Goal: Complete Application Form: Complete application form

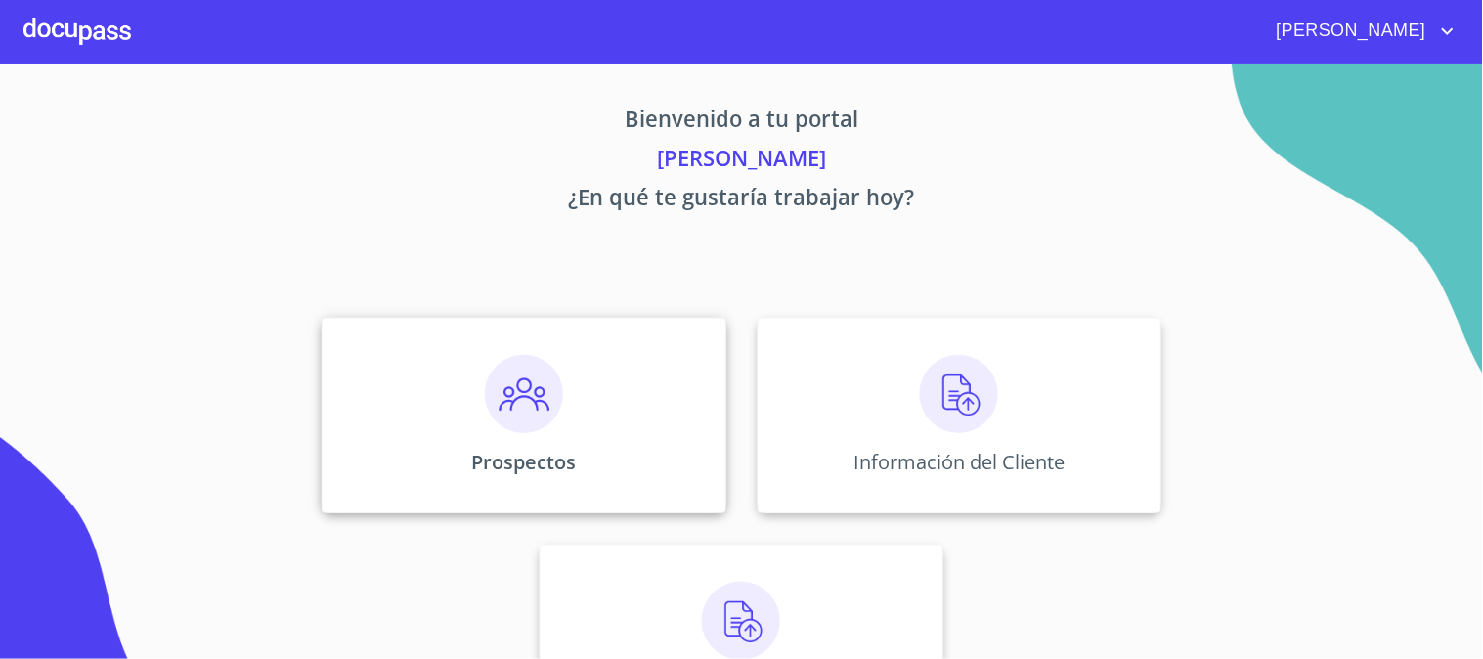
click at [526, 383] on img at bounding box center [524, 394] width 78 height 78
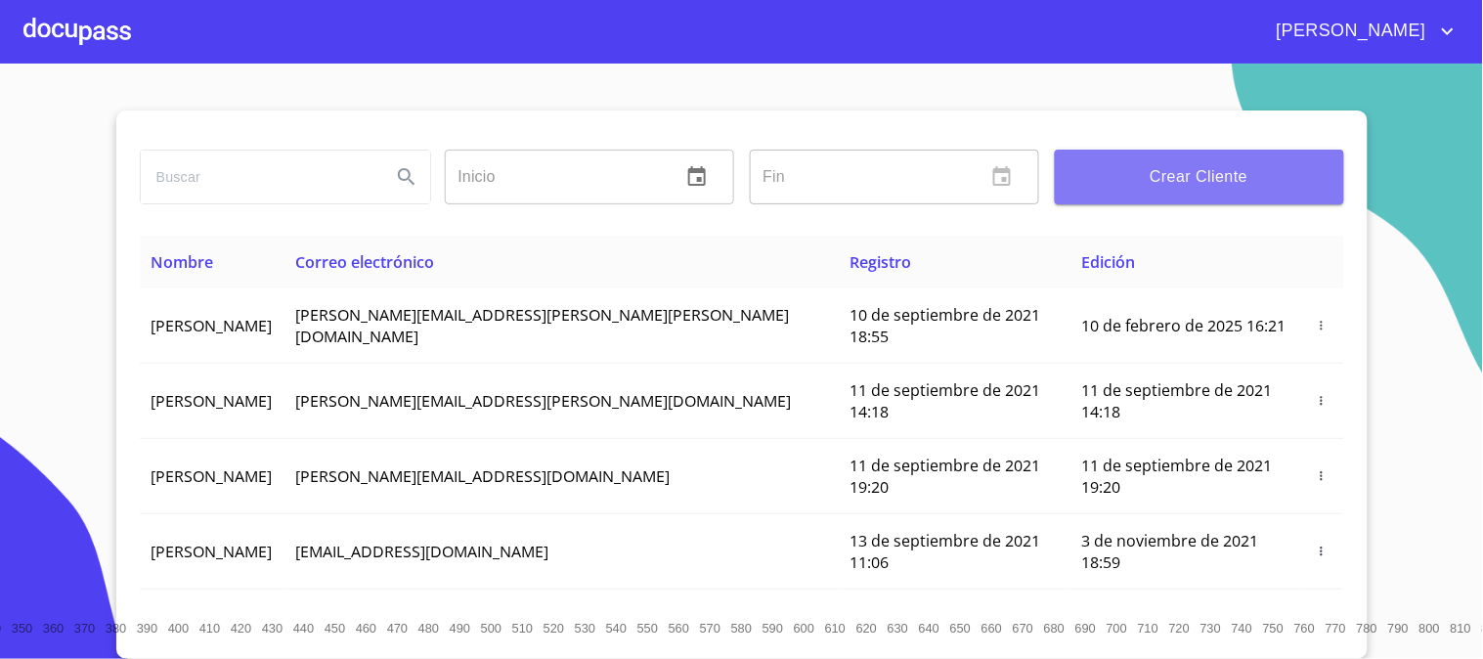
click at [1118, 188] on span "Crear Cliente" at bounding box center [1199, 176] width 258 height 27
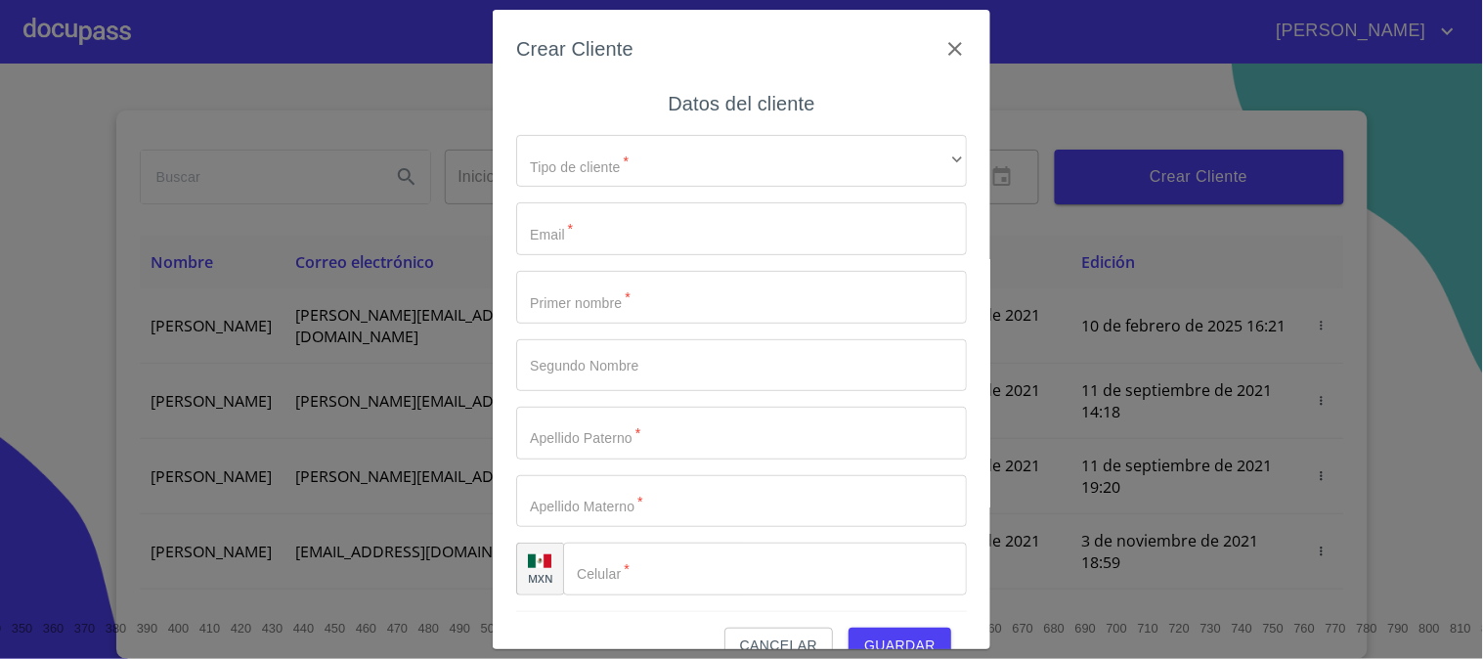
click at [943, 31] on div "Crear Cliente Datos del cliente Tipo de cliente   * ​ ​ Email   * ​ Primer nomb…" at bounding box center [742, 330] width 498 height 640
click at [943, 46] on icon "button" at bounding box center [954, 48] width 23 height 23
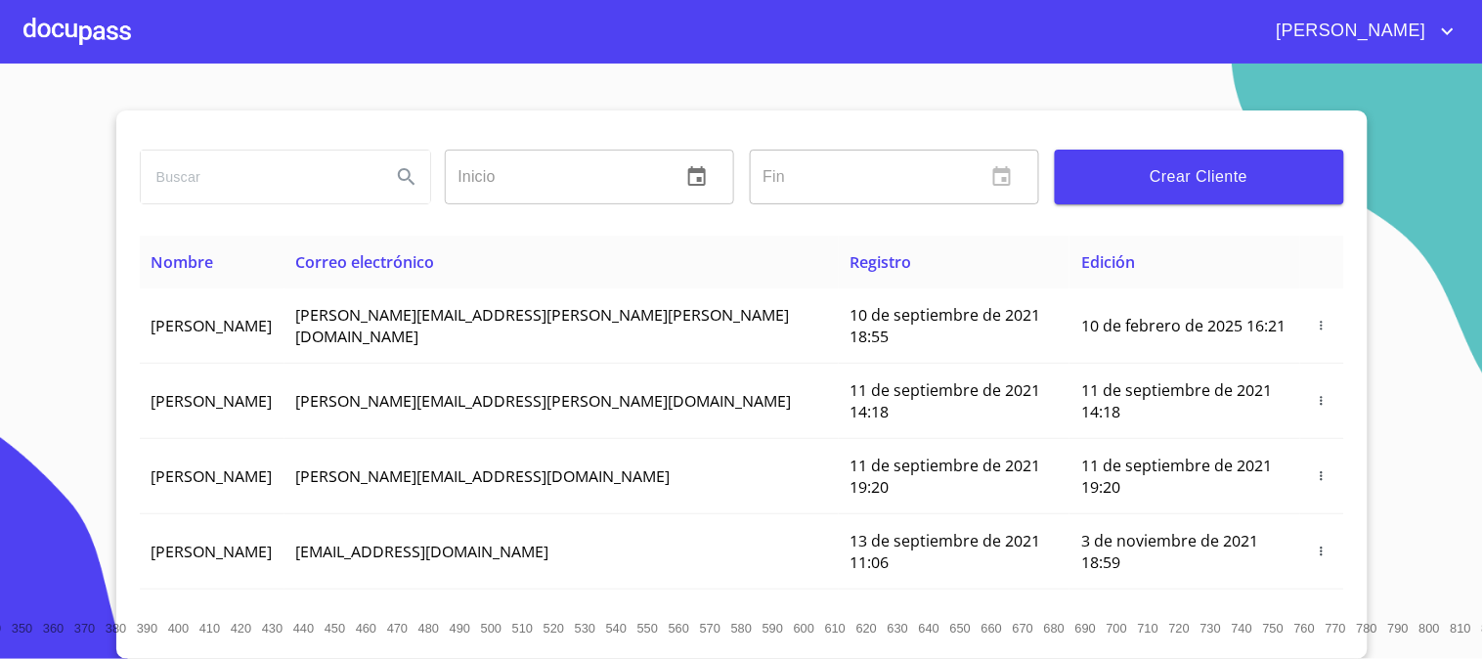
click at [318, 159] on input "search" at bounding box center [258, 177] width 235 height 53
type input "[PERSON_NAME]"
click at [398, 179] on icon "Search" at bounding box center [406, 176] width 17 height 17
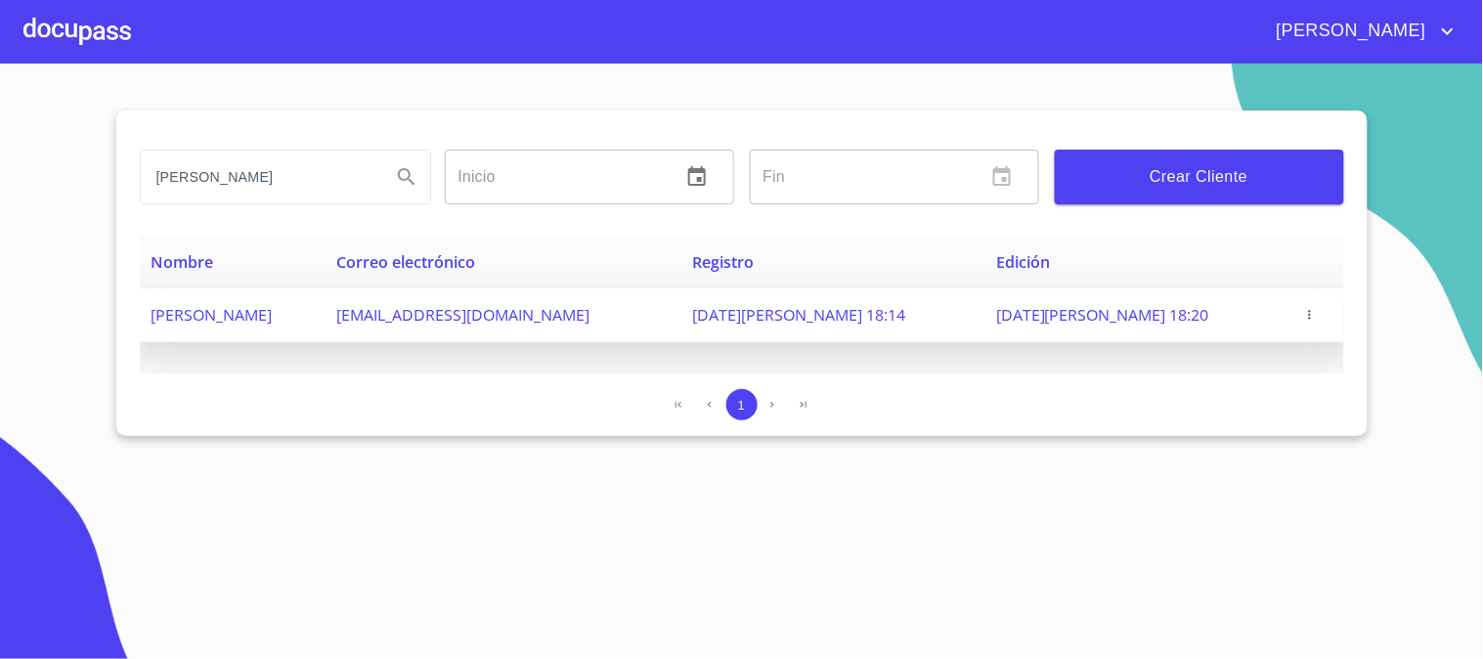
click at [1300, 311] on span "button" at bounding box center [1310, 315] width 20 height 14
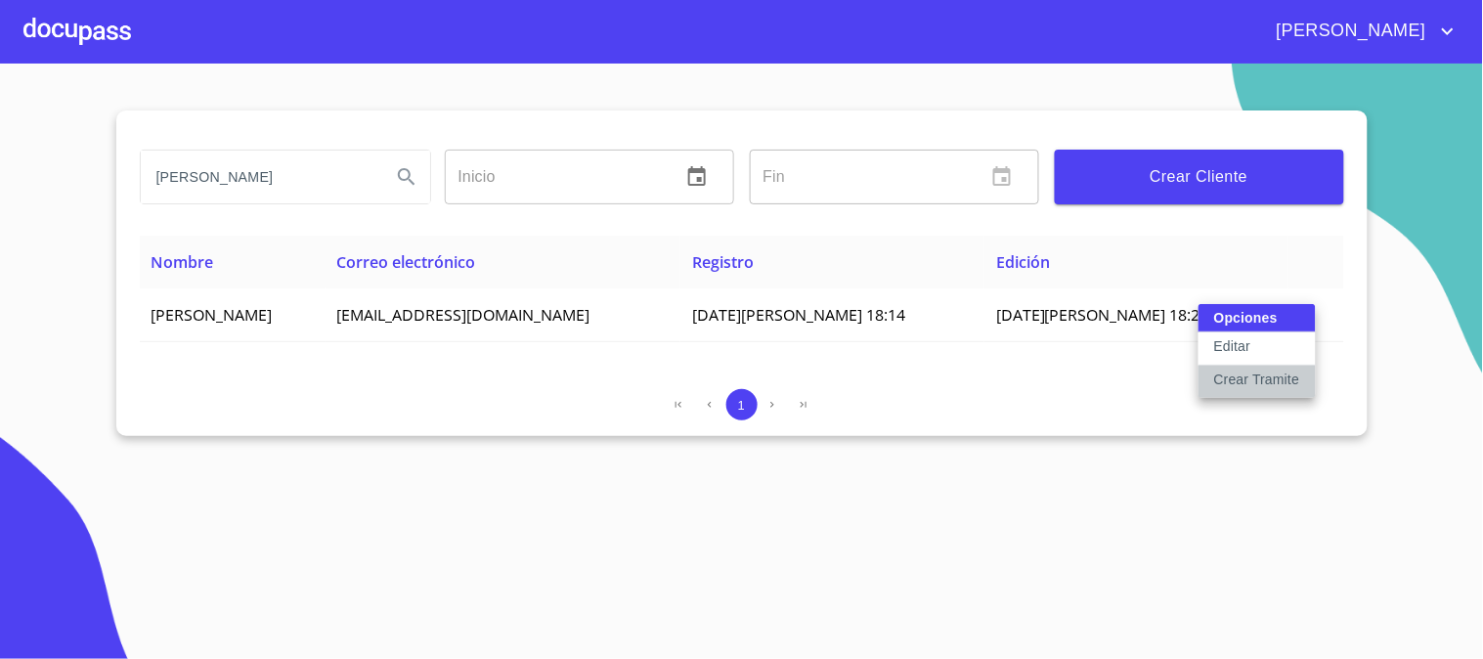
click at [1244, 378] on p "Crear Tramite" at bounding box center [1257, 380] width 86 height 20
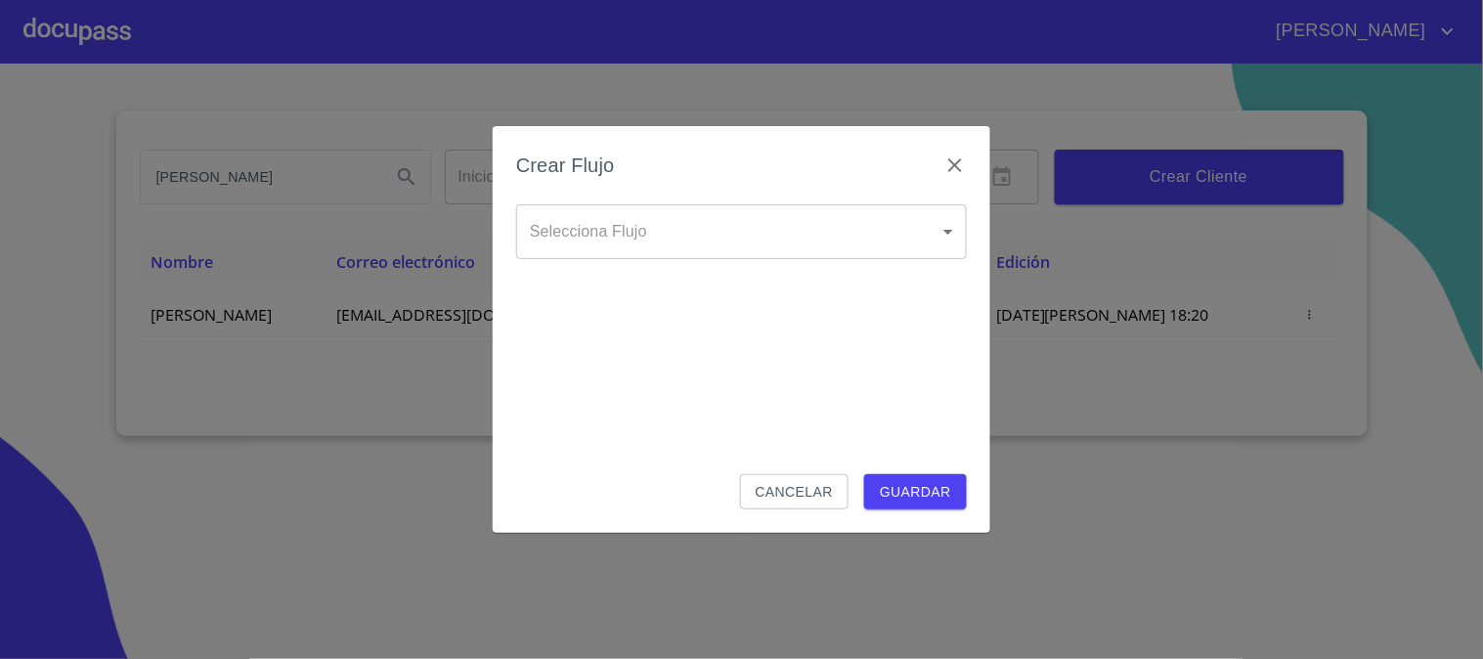
click at [883, 235] on body "[PERSON_NAME] Inicio ​ Fin ​ Crear Cliente Nombre Correo electrónico Registro E…" at bounding box center [741, 329] width 1483 height 659
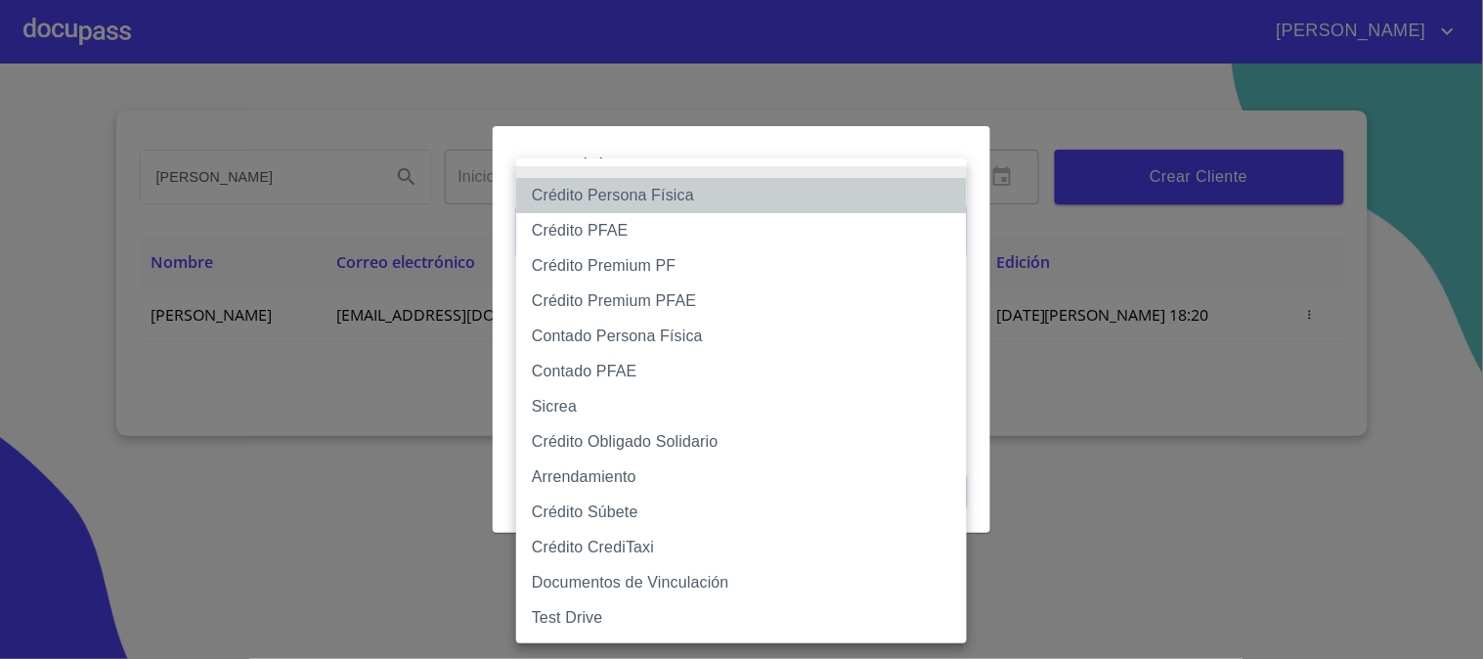
click at [636, 201] on li "Crédito Persona Física" at bounding box center [741, 195] width 451 height 35
type input "6009fb3c7d1714eb8809aa97"
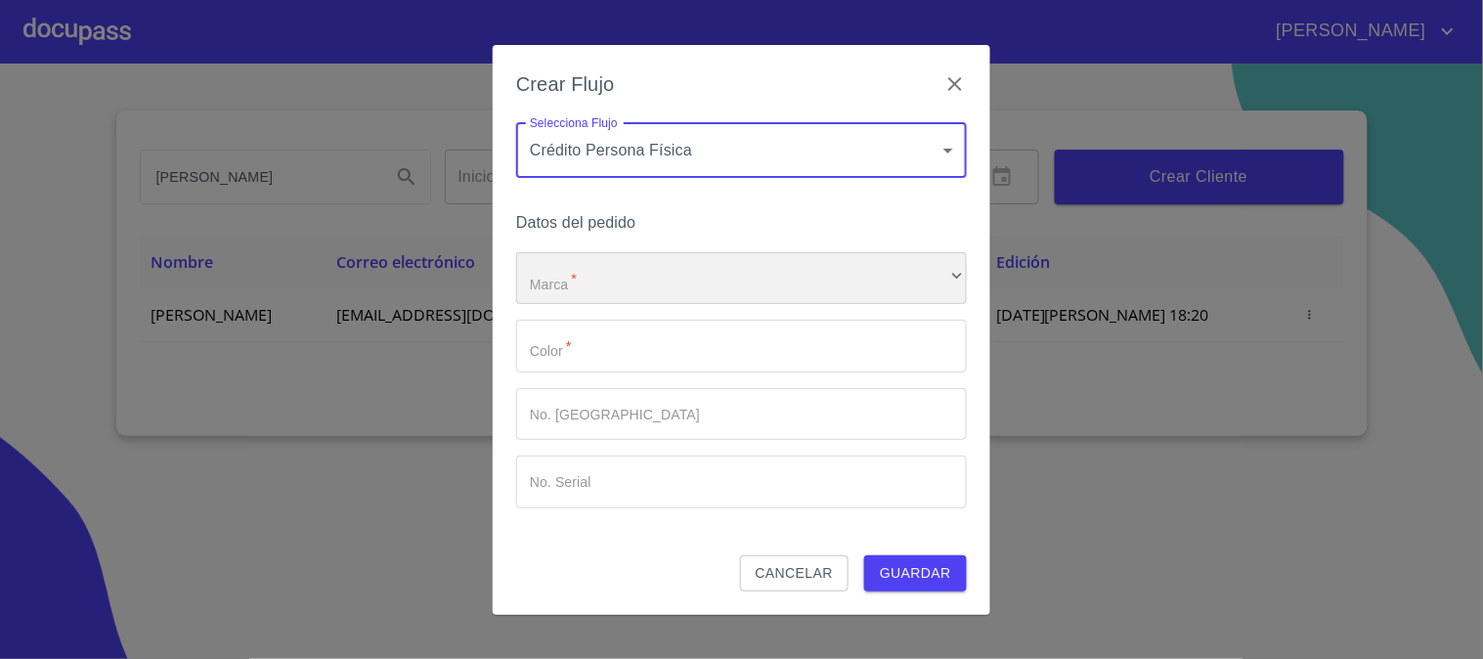
click at [588, 284] on div "​" at bounding box center [741, 278] width 451 height 53
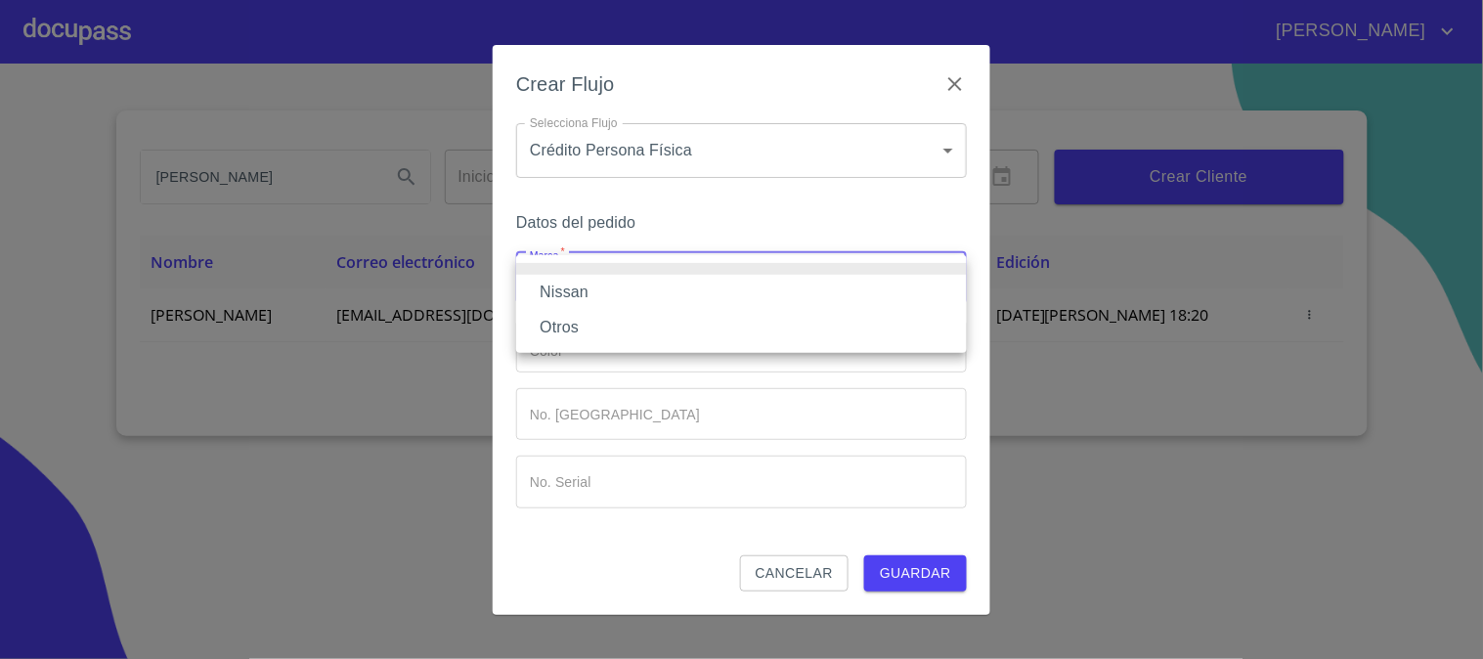
click at [580, 295] on li "Nissan" at bounding box center [741, 292] width 451 height 35
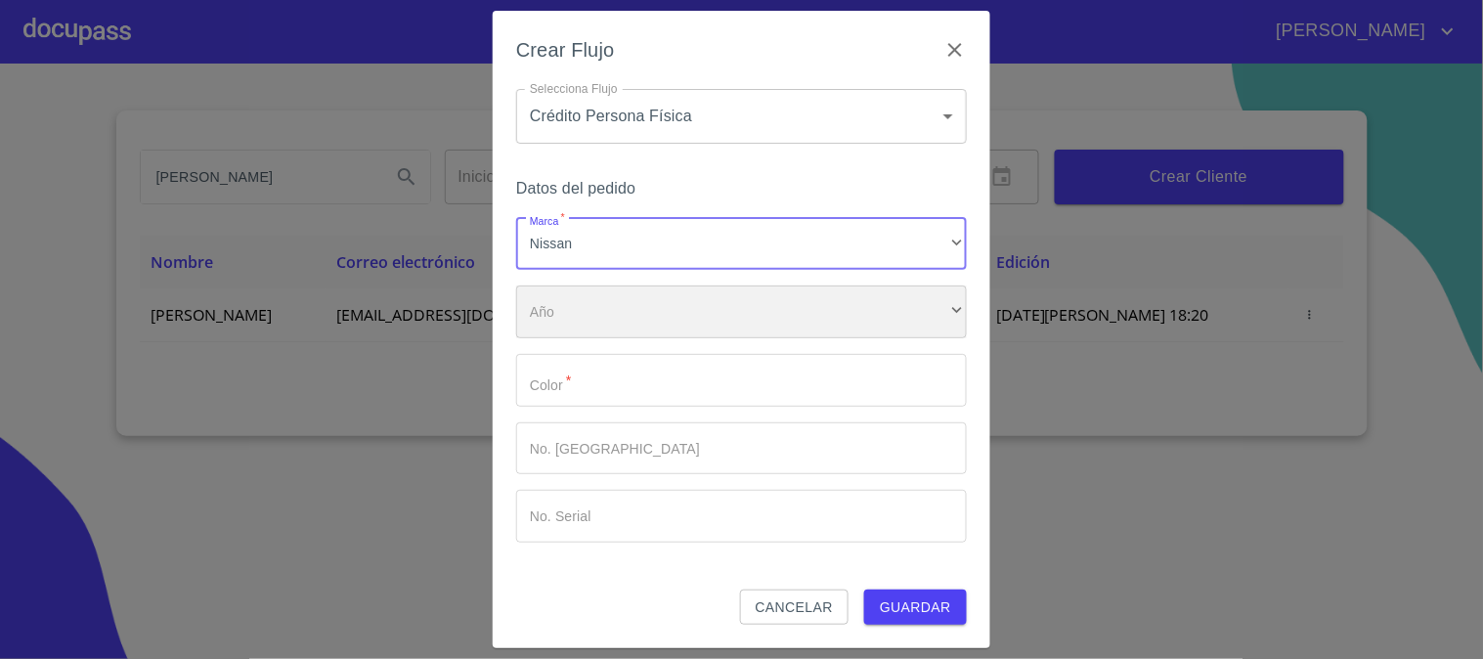
click at [573, 334] on div "​" at bounding box center [741, 311] width 451 height 53
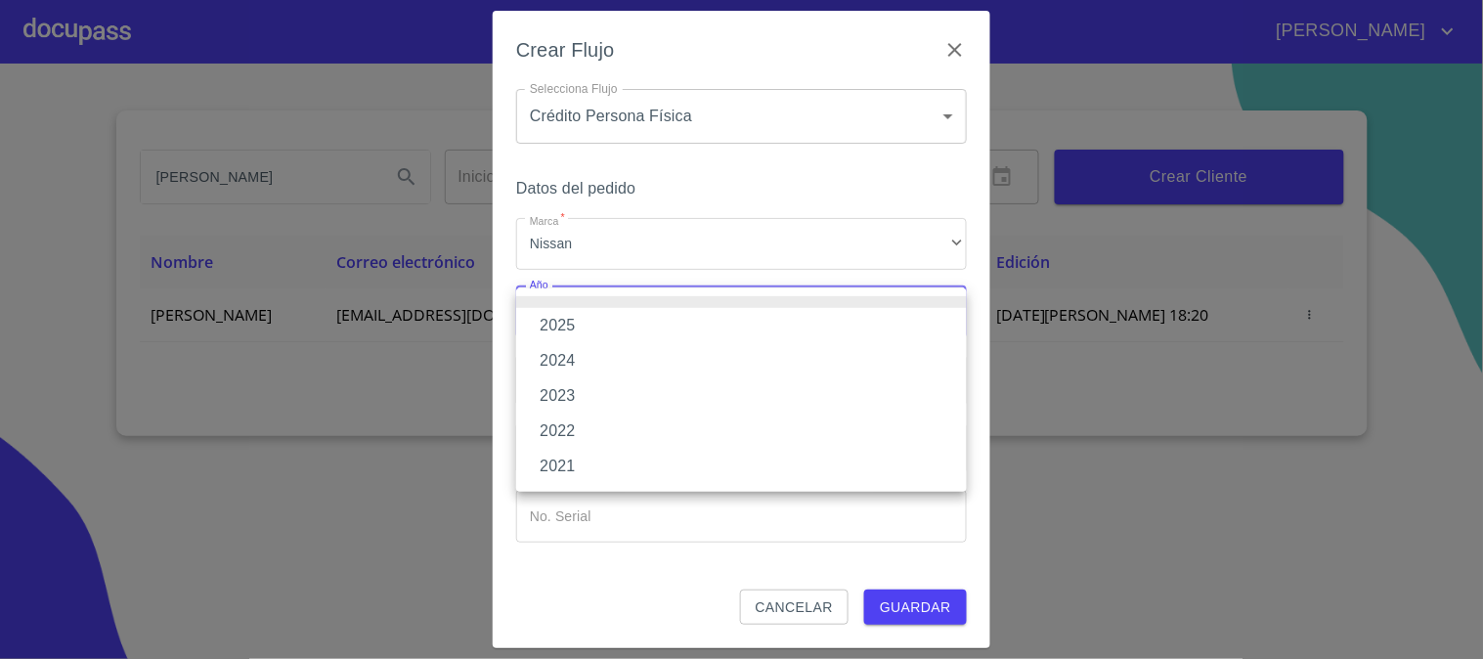
click at [572, 333] on li "2025" at bounding box center [741, 325] width 451 height 35
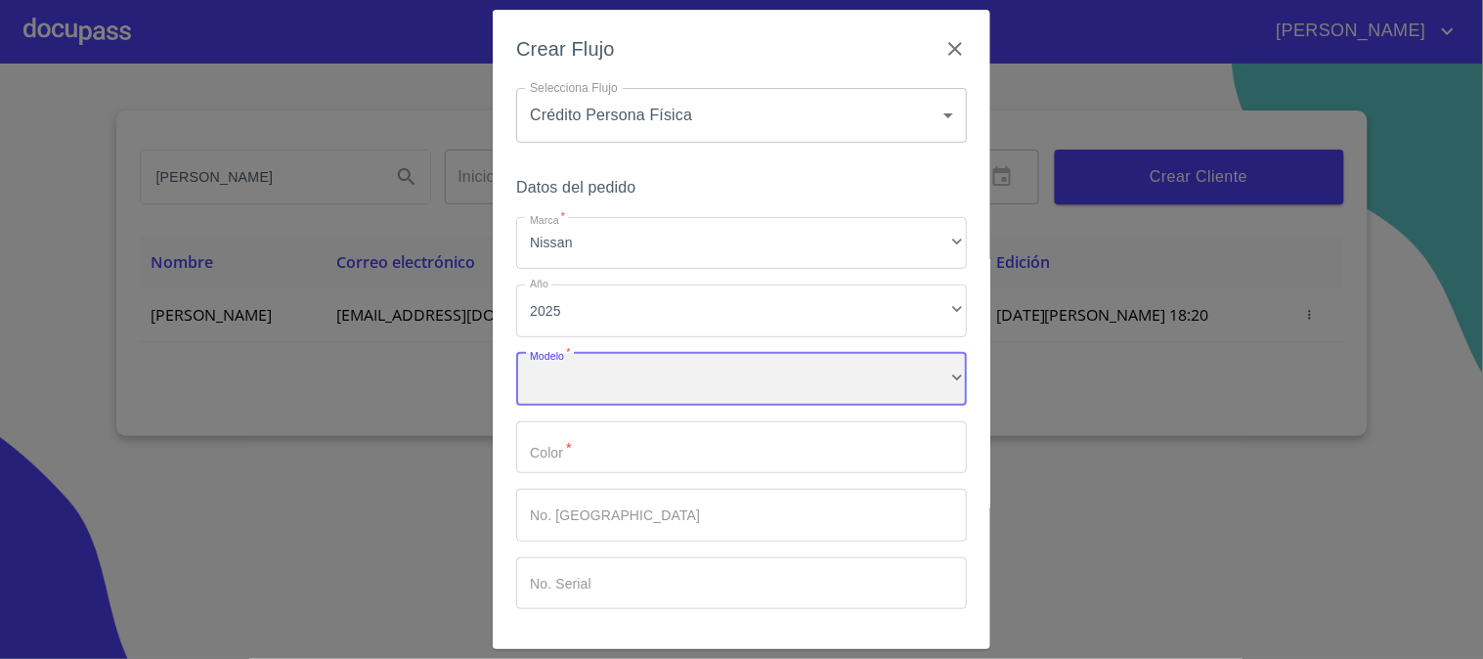
click at [582, 371] on div "​" at bounding box center [741, 379] width 451 height 53
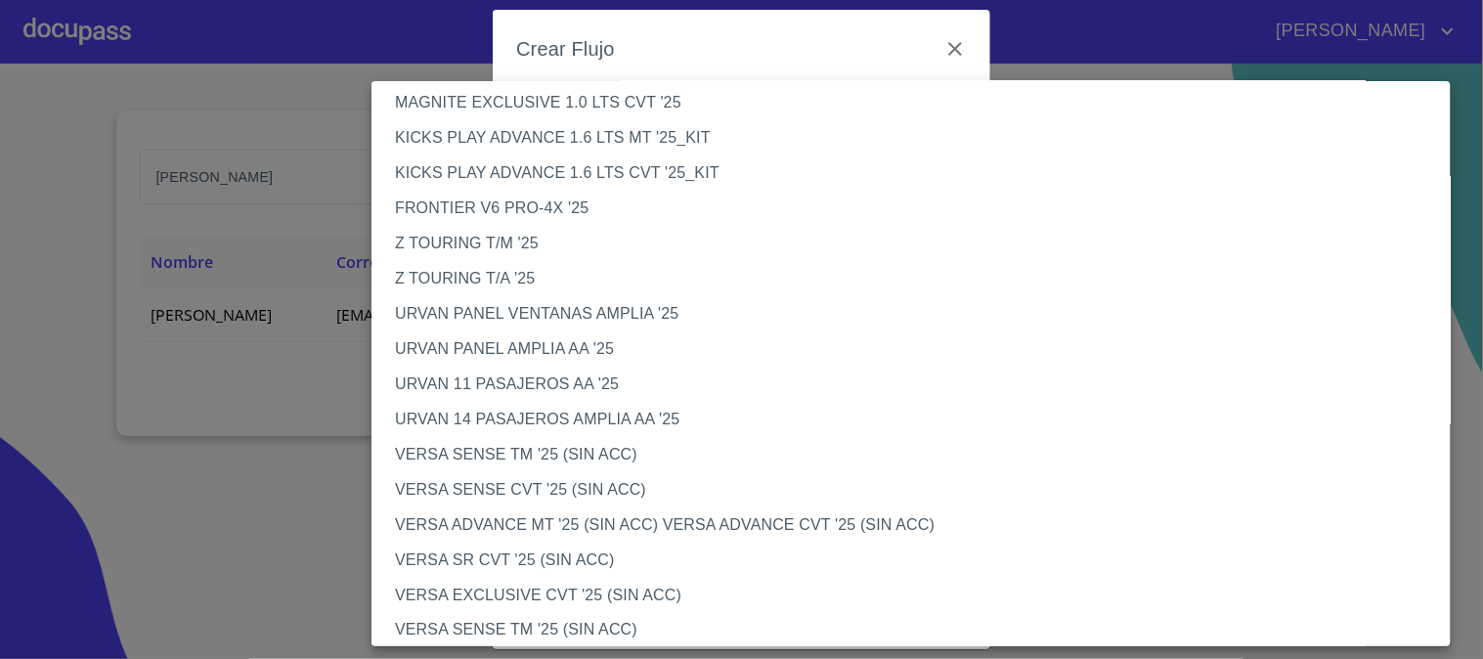
scroll to position [434, 0]
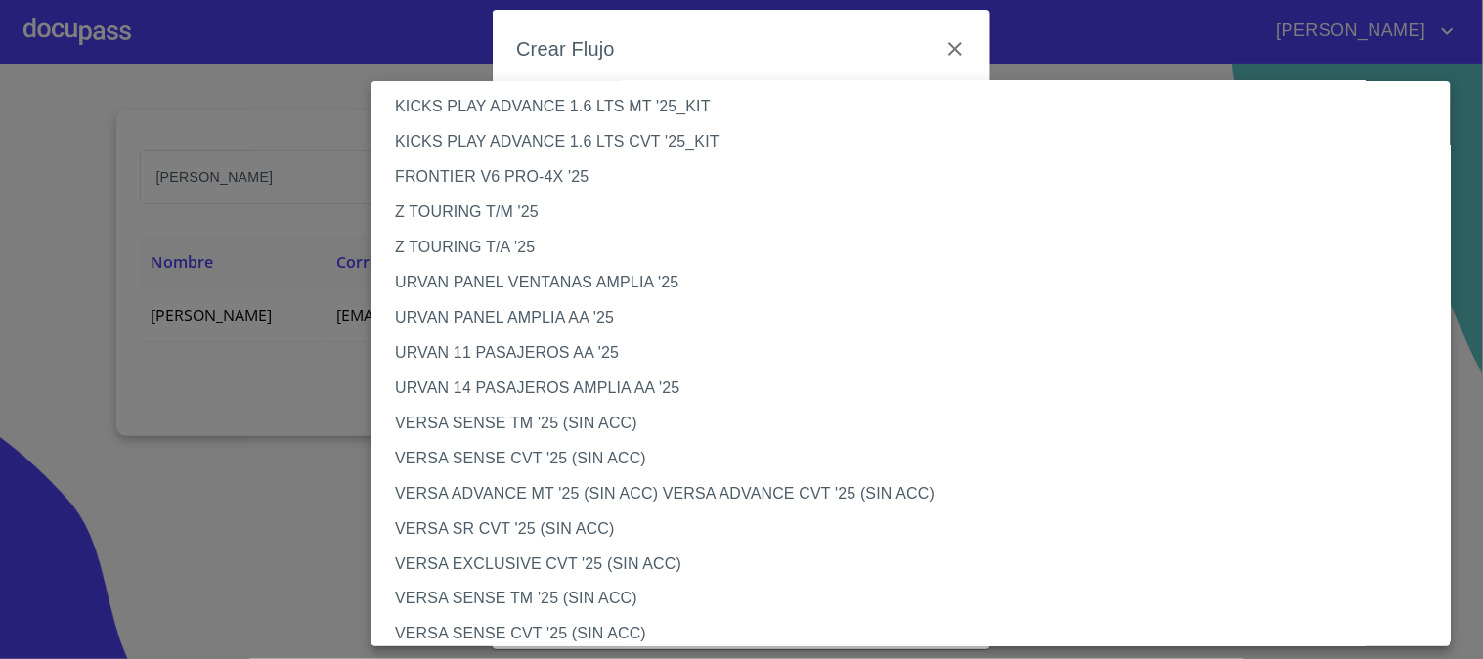
click at [494, 393] on li "URVAN 14 PASAJEROS AMPLIA AA '25" at bounding box center [919, 388] width 1096 height 35
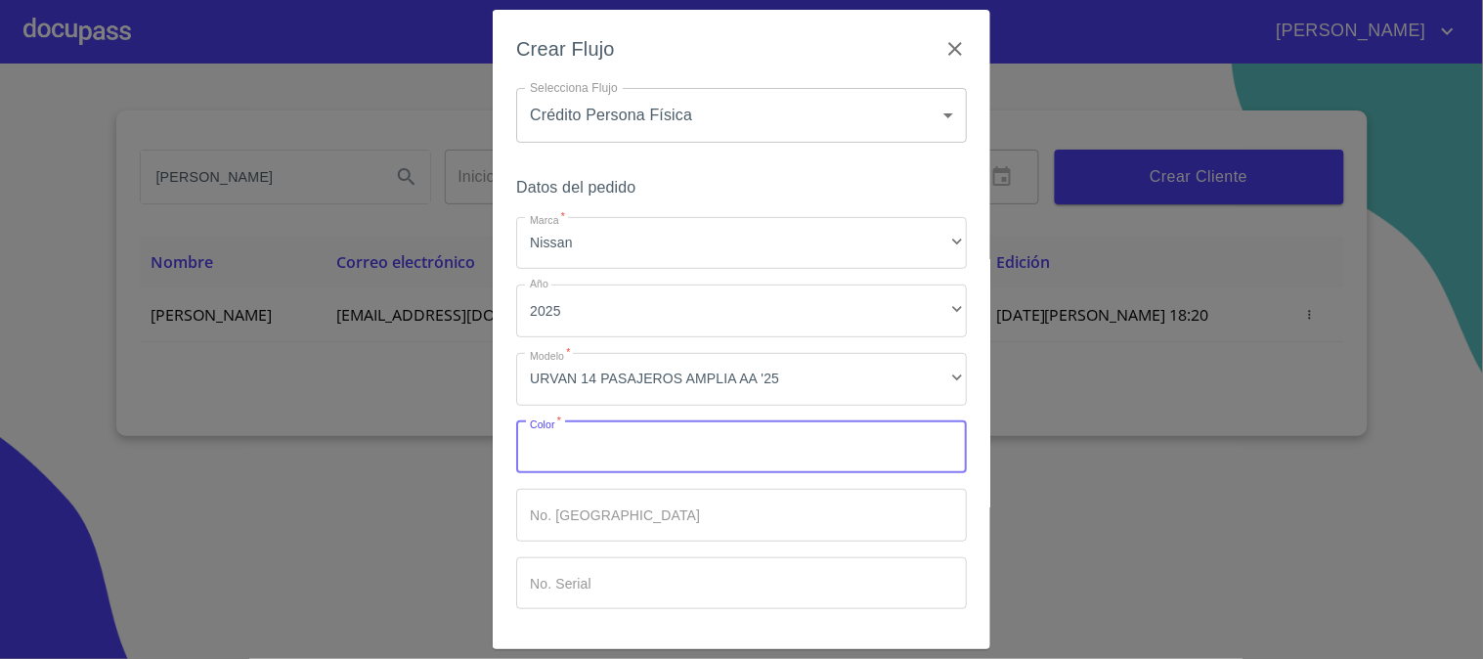
click at [570, 461] on input "Marca   *" at bounding box center [741, 447] width 451 height 53
type input "blanco"
click at [616, 494] on input "Marca   *" at bounding box center [741, 515] width 451 height 53
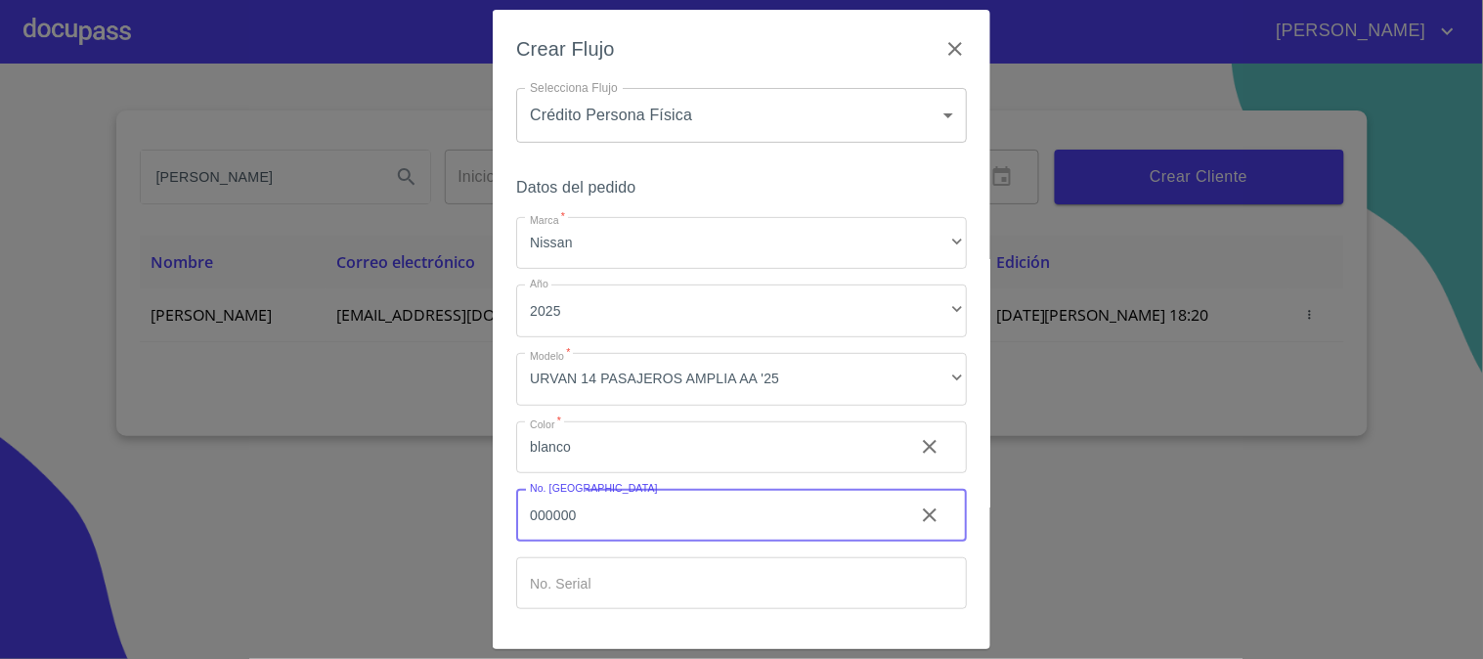
type input "000000"
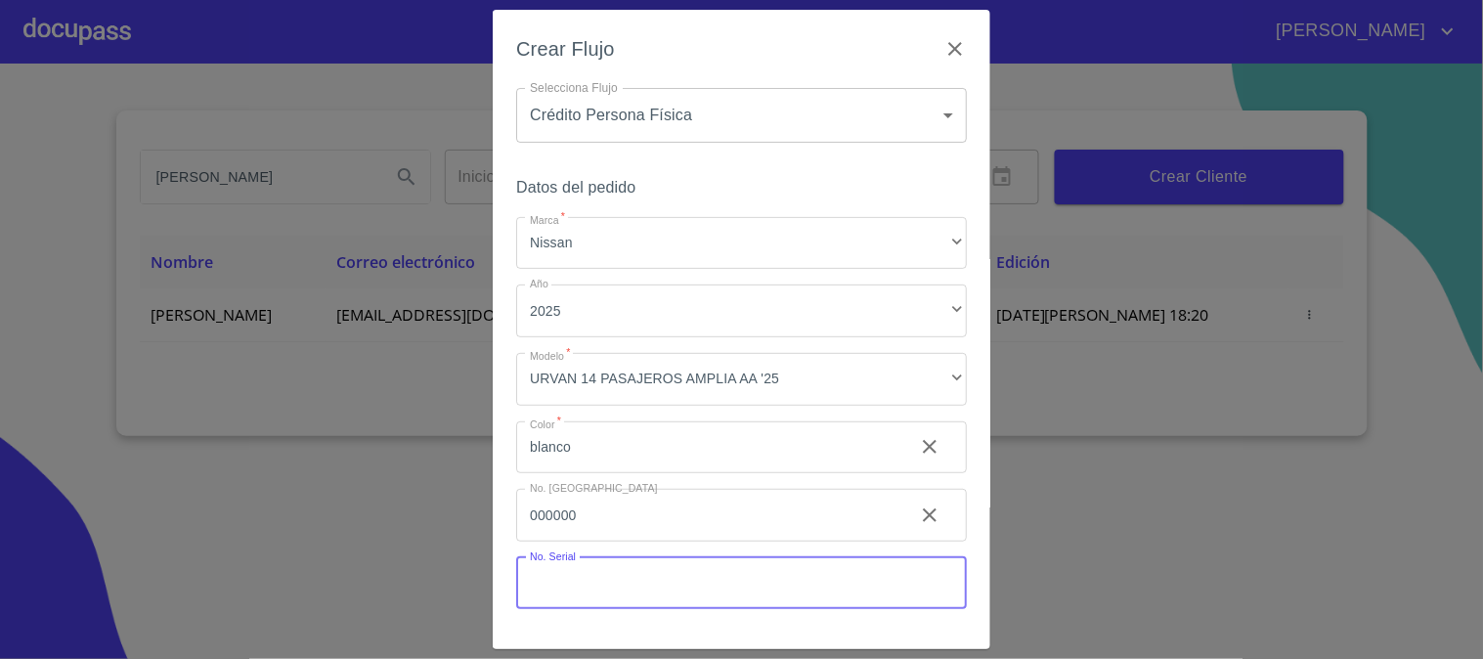
click at [592, 575] on input "Marca   *" at bounding box center [741, 583] width 451 height 53
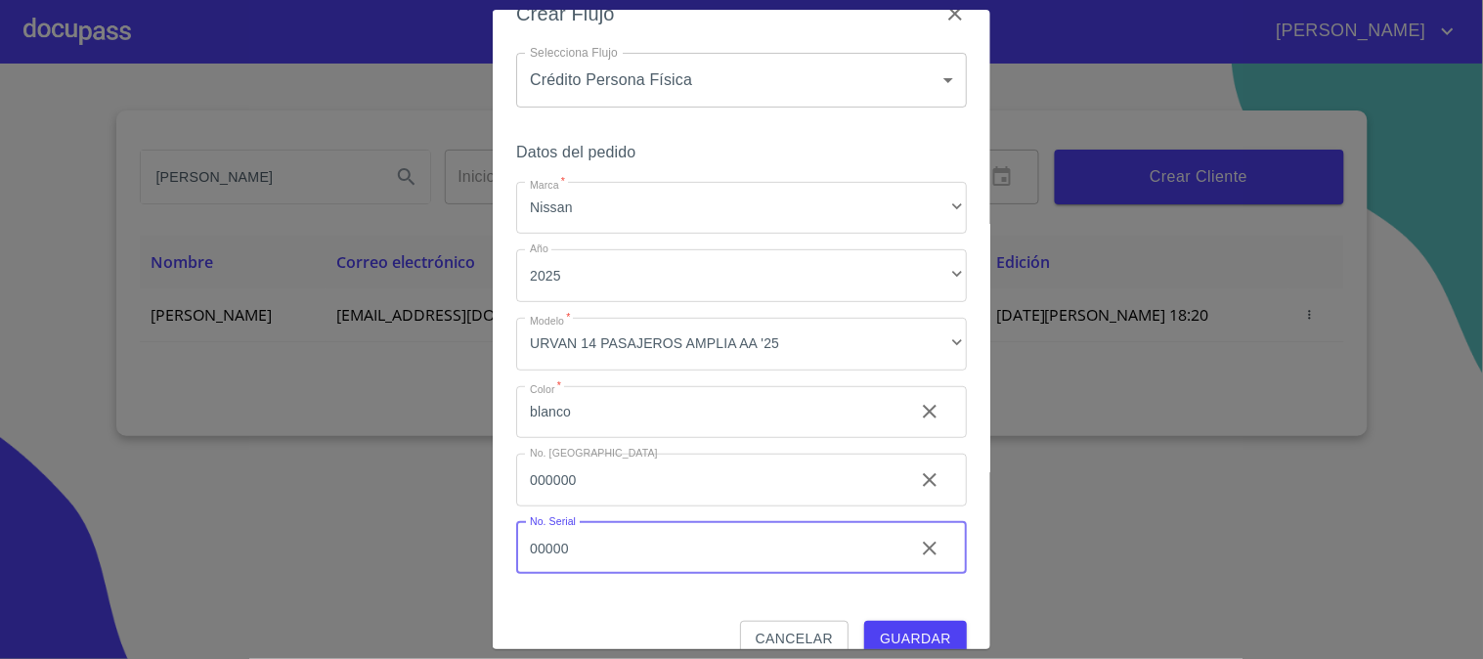
scroll to position [65, 0]
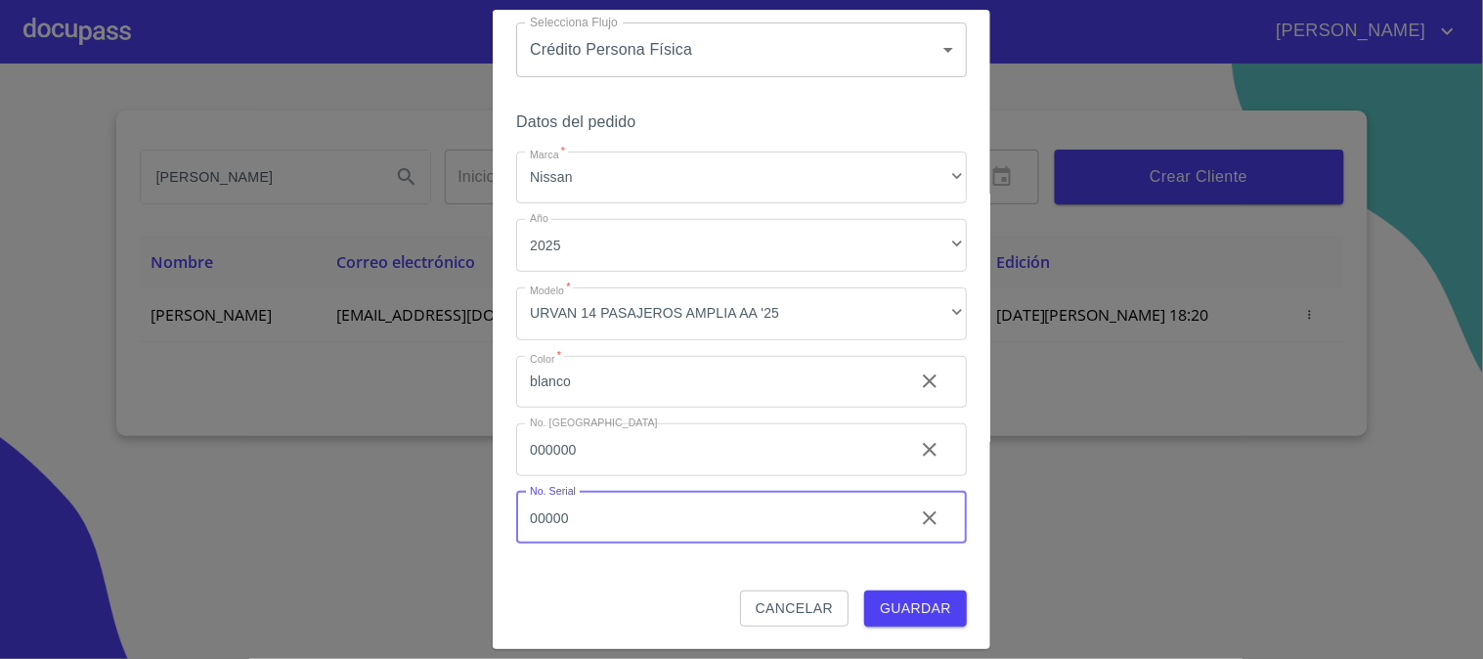
type input "00000"
click at [923, 609] on span "Guardar" at bounding box center [915, 608] width 71 height 24
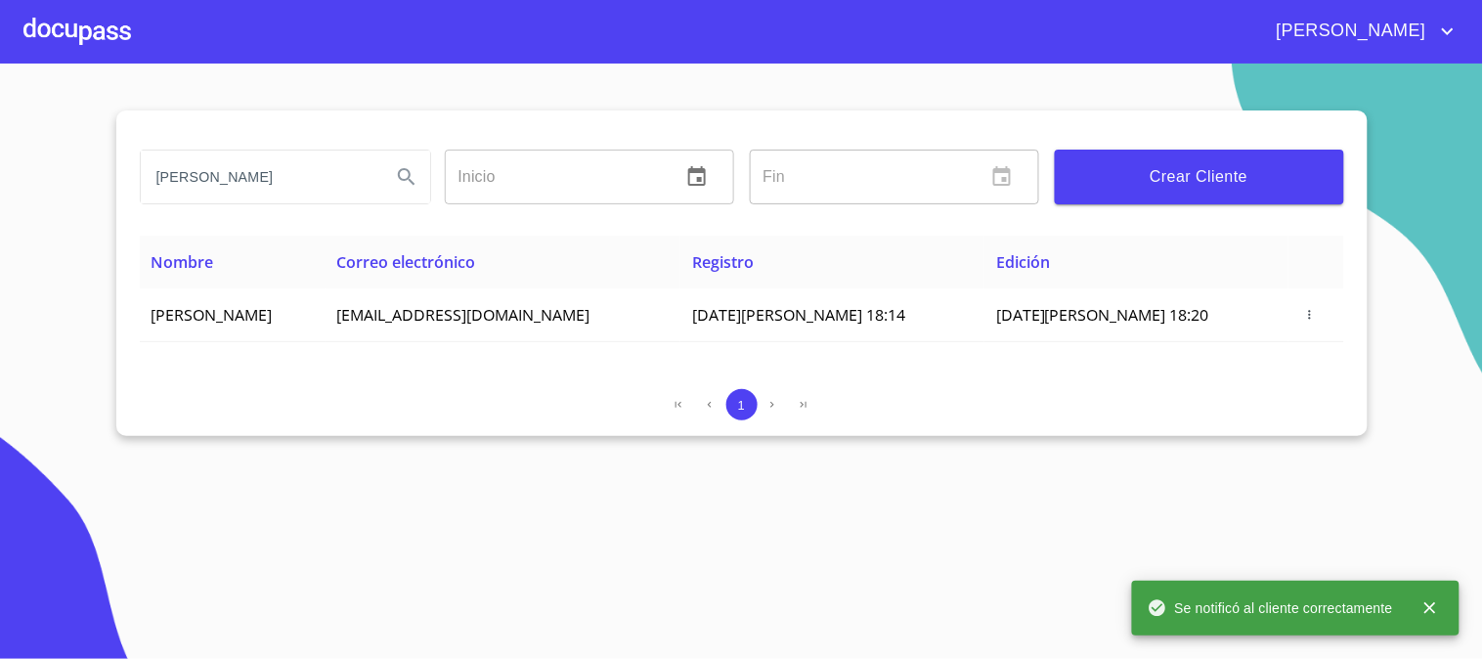
click at [109, 21] on div at bounding box center [77, 31] width 108 height 63
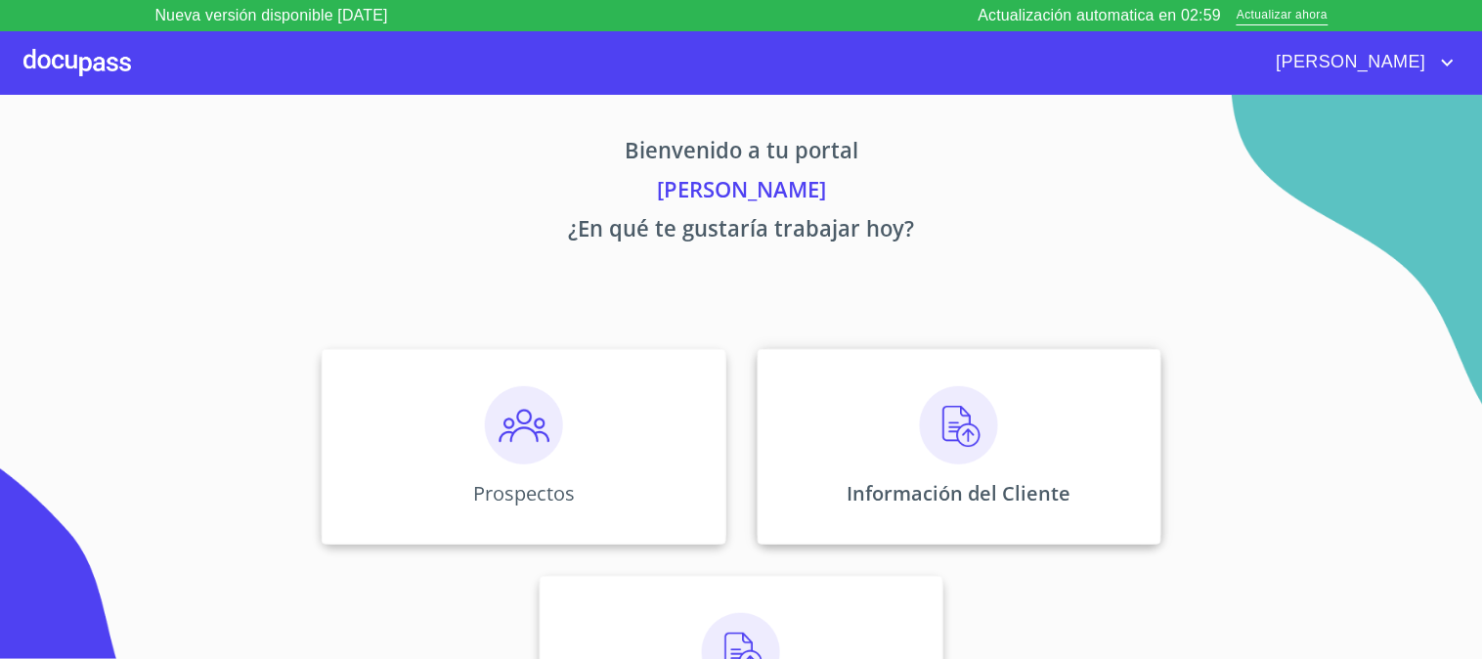
click at [937, 434] on img at bounding box center [959, 425] width 78 height 78
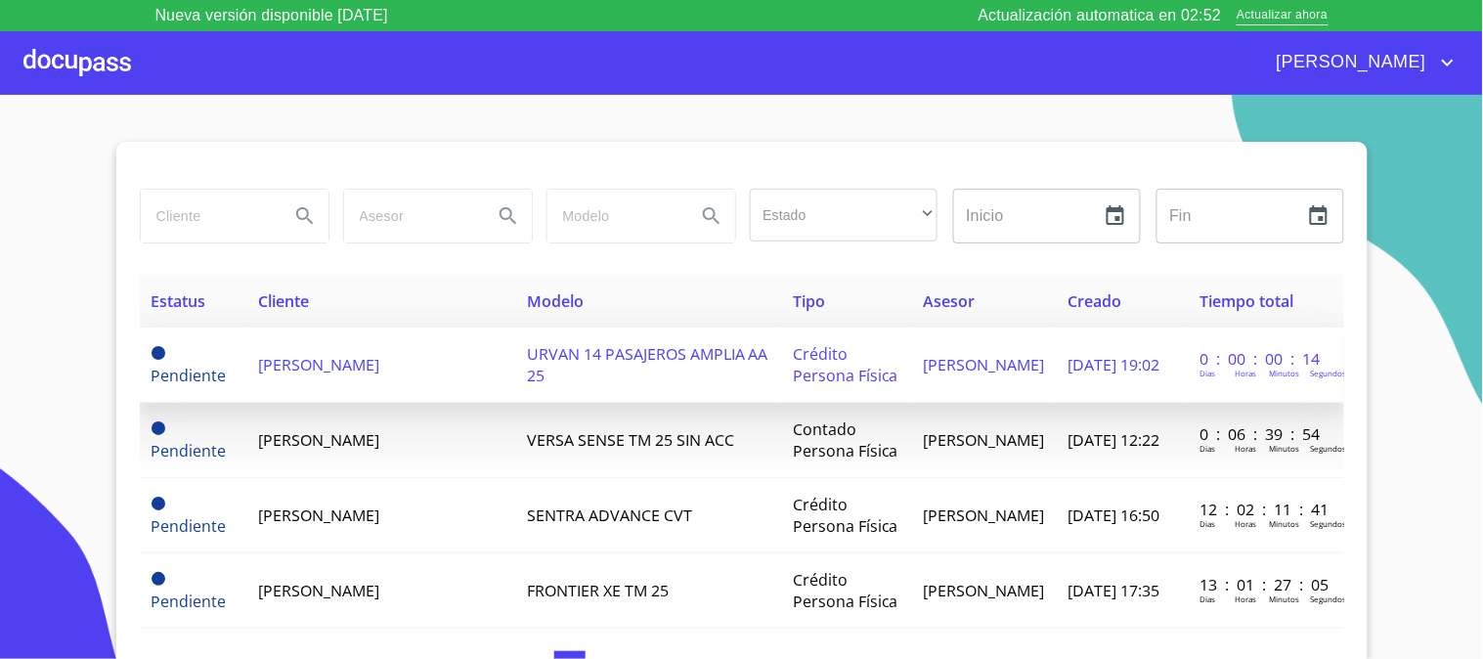
click at [284, 360] on span "[PERSON_NAME]" at bounding box center [318, 365] width 121 height 22
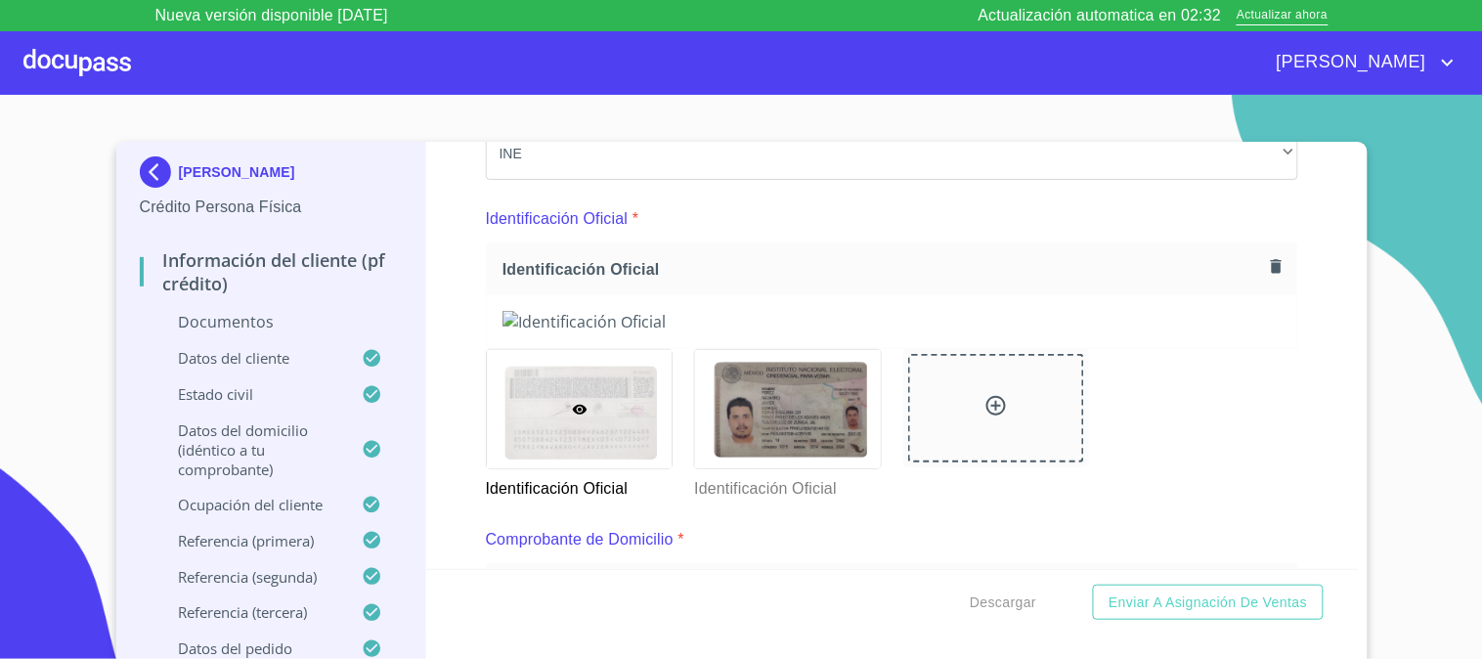
scroll to position [217, 0]
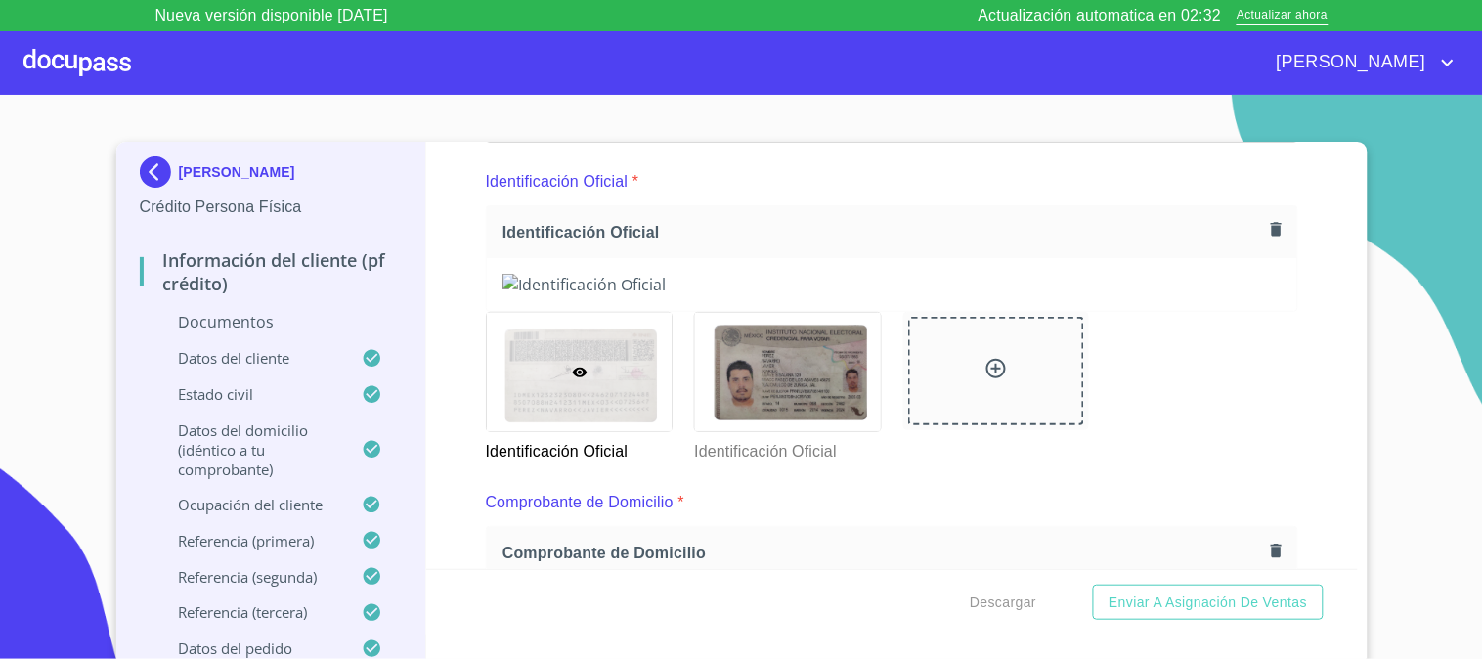
click at [1271, 223] on icon "button" at bounding box center [1276, 229] width 11 height 14
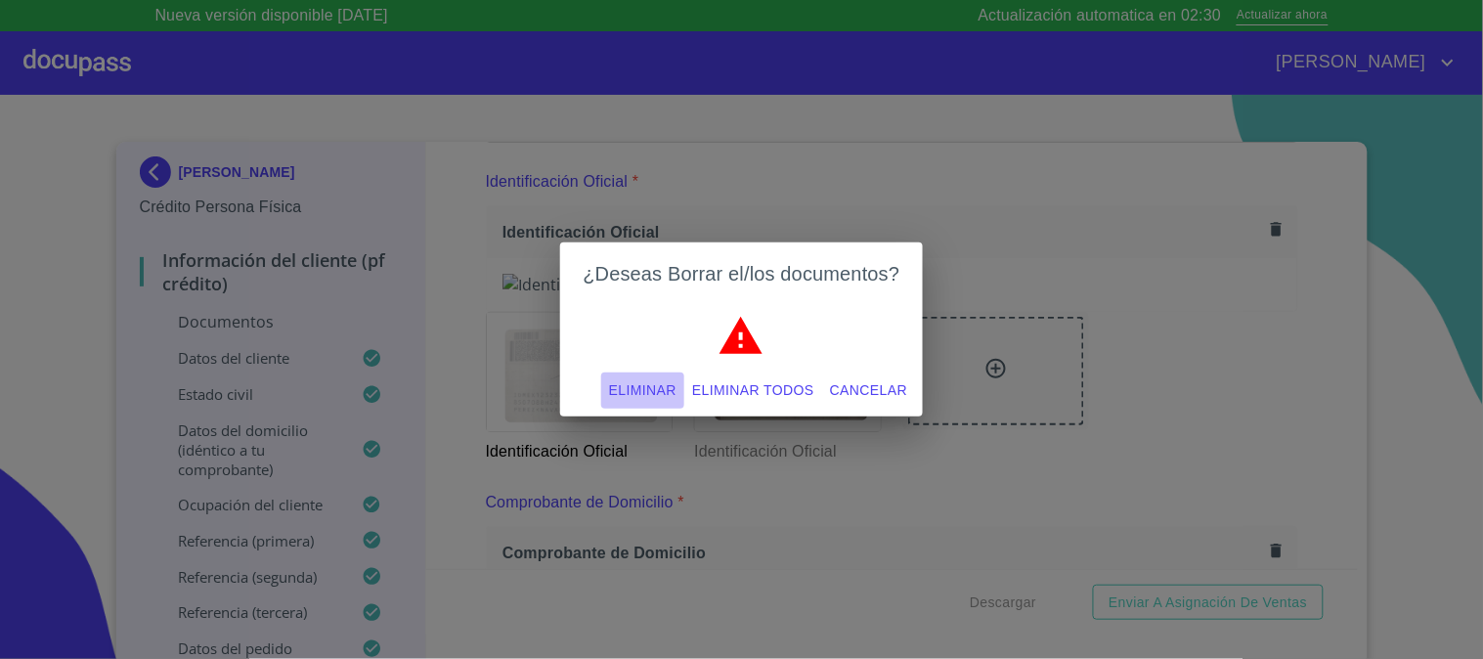
click at [660, 378] on span "Eliminar" at bounding box center [642, 390] width 67 height 24
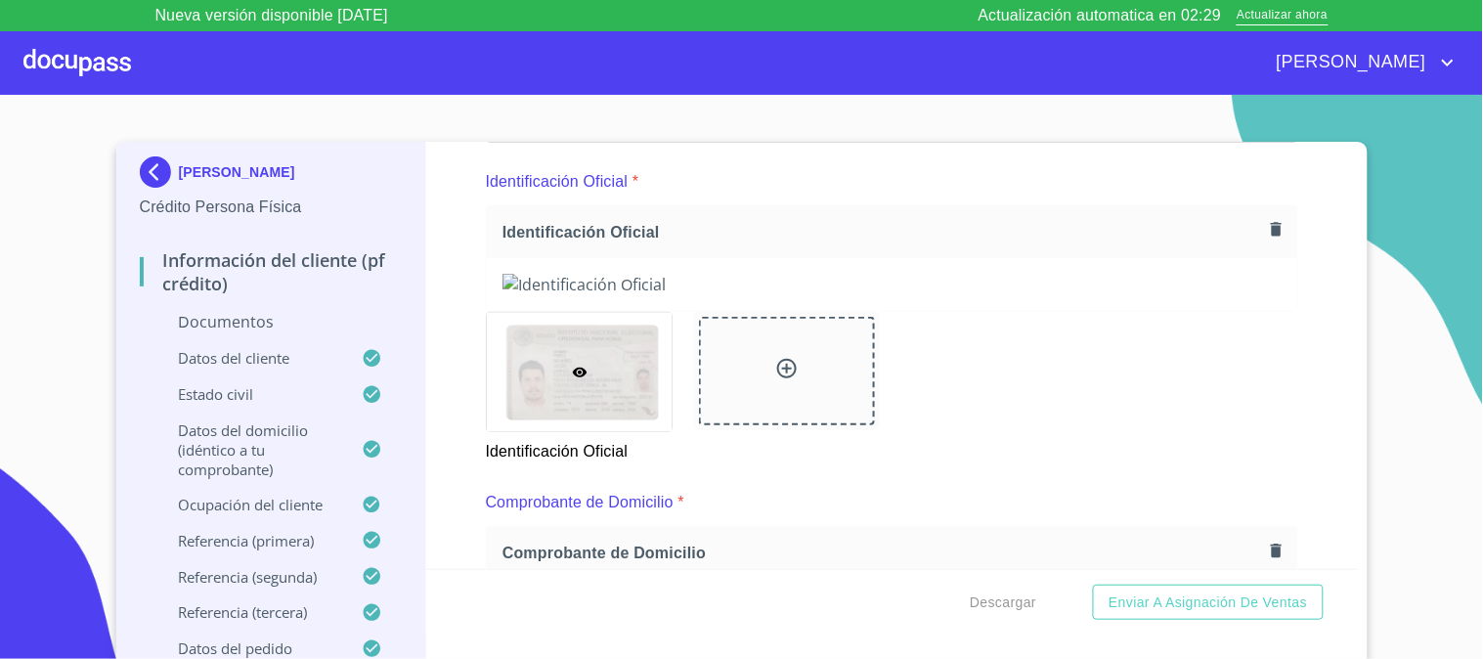
click at [1267, 230] on icon "button" at bounding box center [1276, 229] width 19 height 19
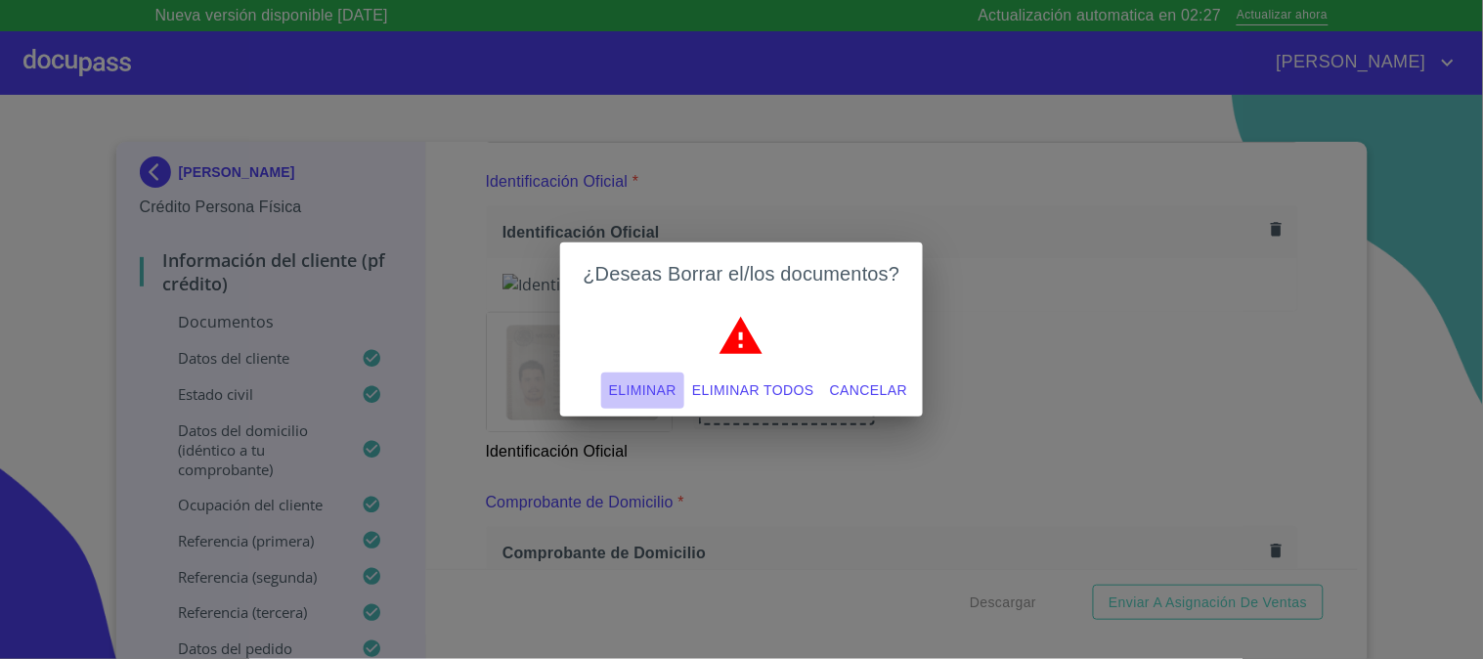
click at [640, 386] on span "Eliminar" at bounding box center [642, 390] width 67 height 24
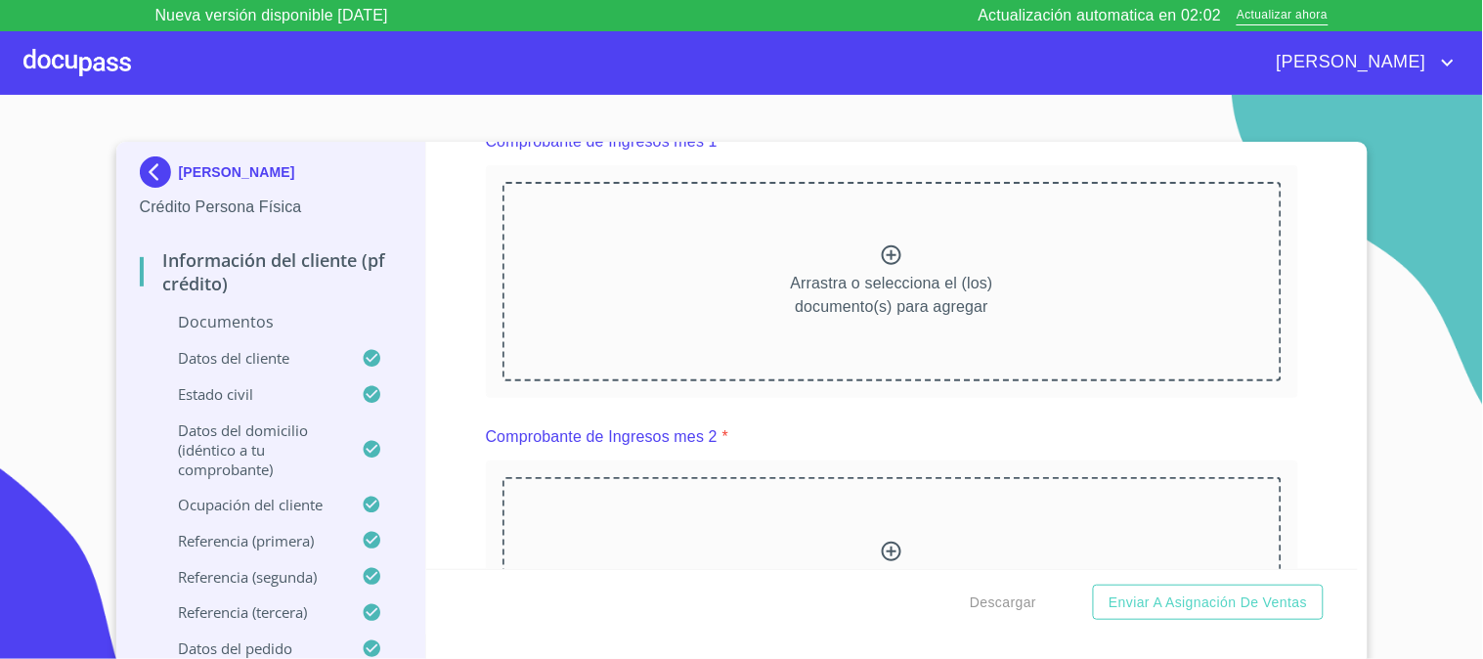
scroll to position [1557, 0]
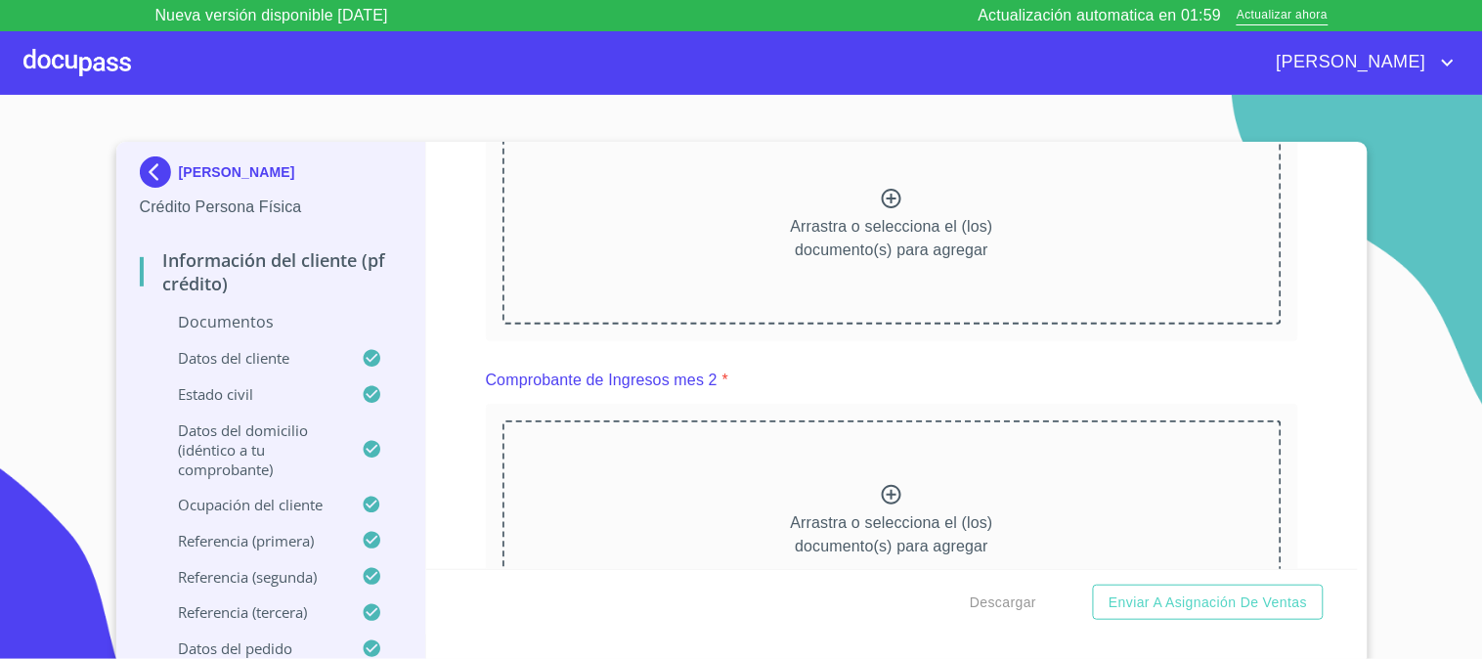
click at [436, 323] on div "Información del cliente (PF crédito) Documentos Documento de identificación.   …" at bounding box center [892, 355] width 932 height 427
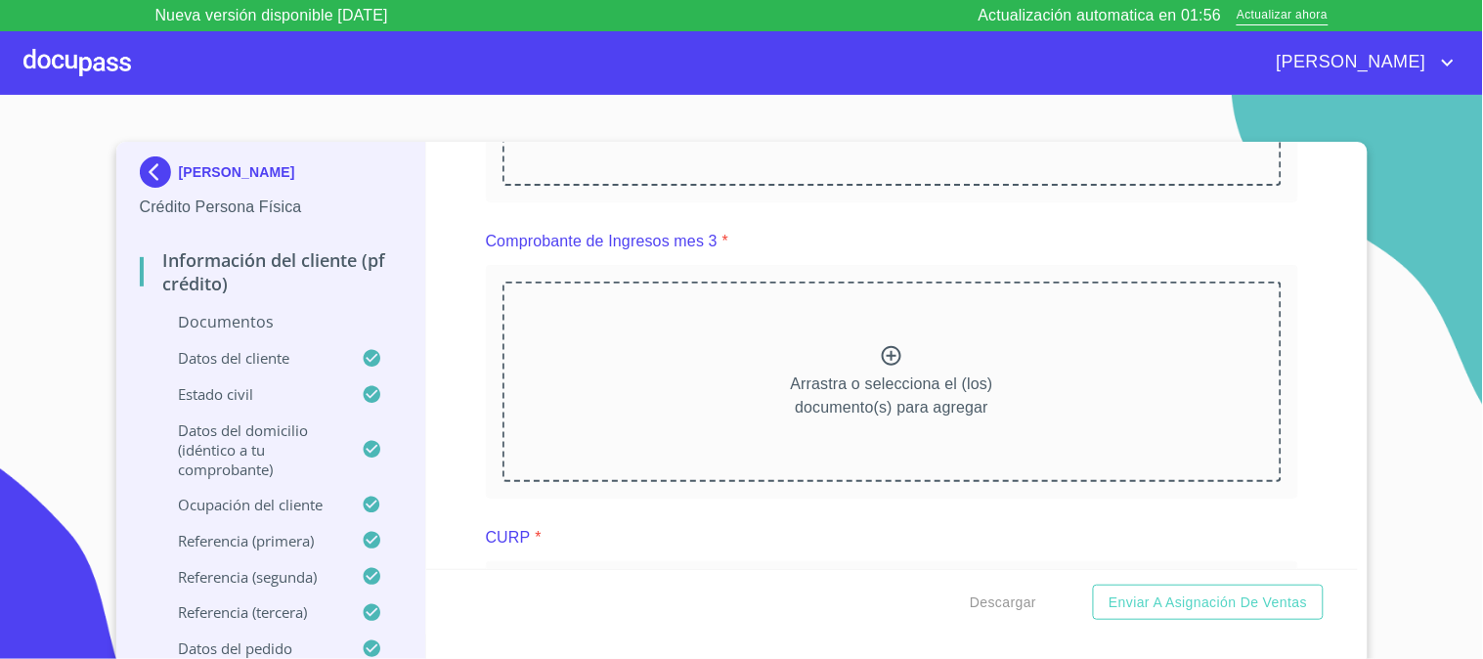
scroll to position [1774, 0]
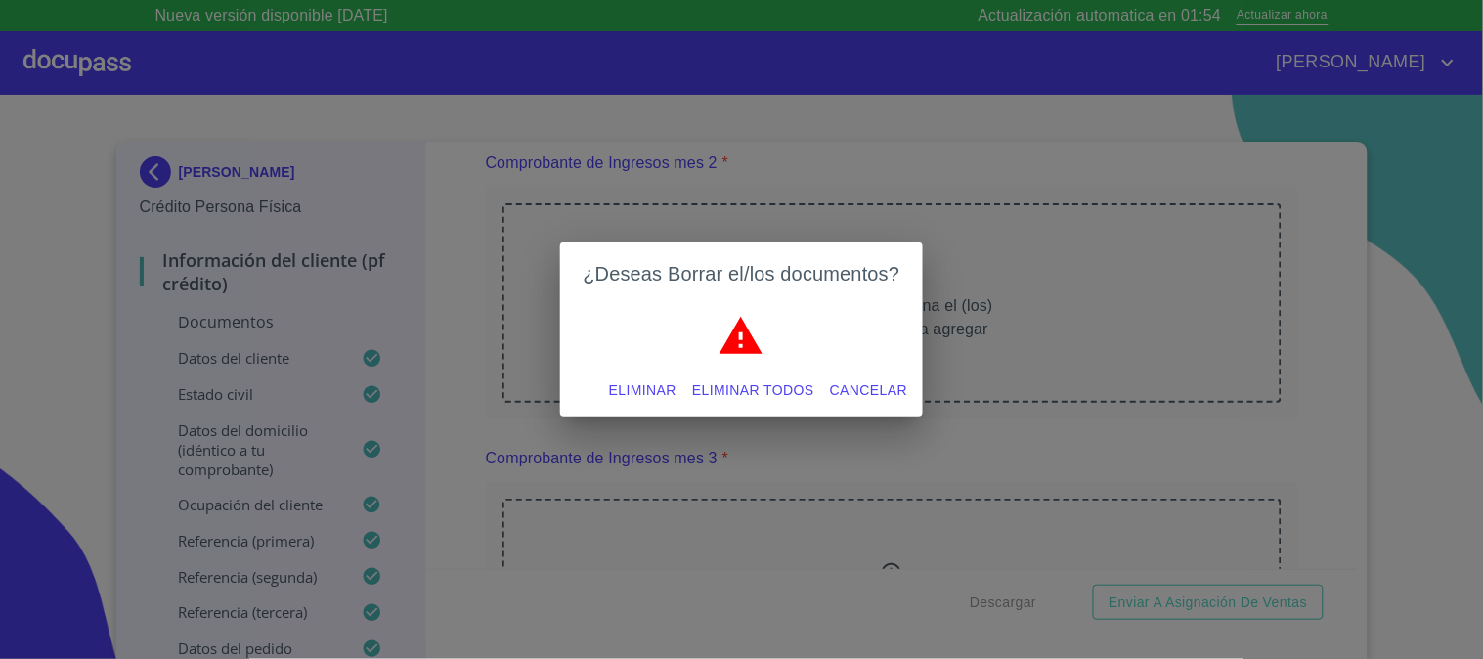
click at [656, 391] on span "Eliminar" at bounding box center [642, 390] width 67 height 24
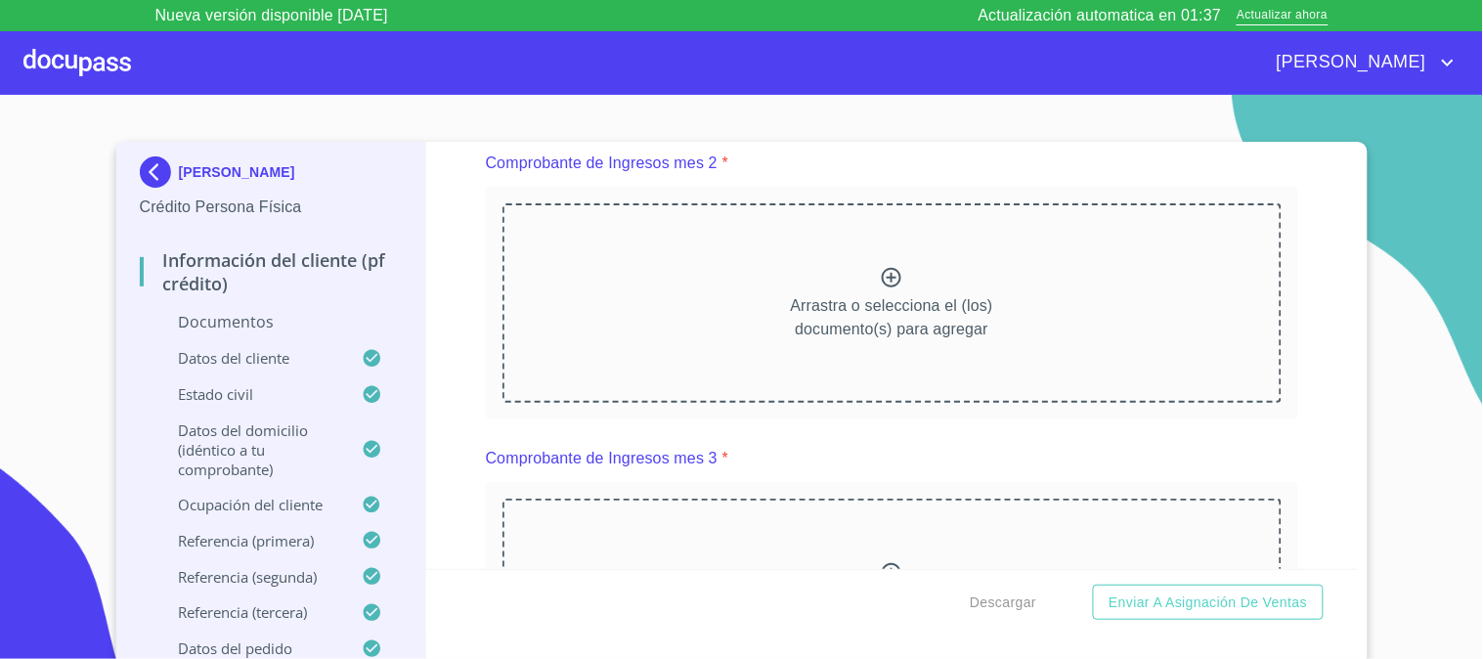
click at [451, 408] on div "Información del cliente (PF crédito) Documentos Documento de identificación.   …" at bounding box center [892, 355] width 932 height 427
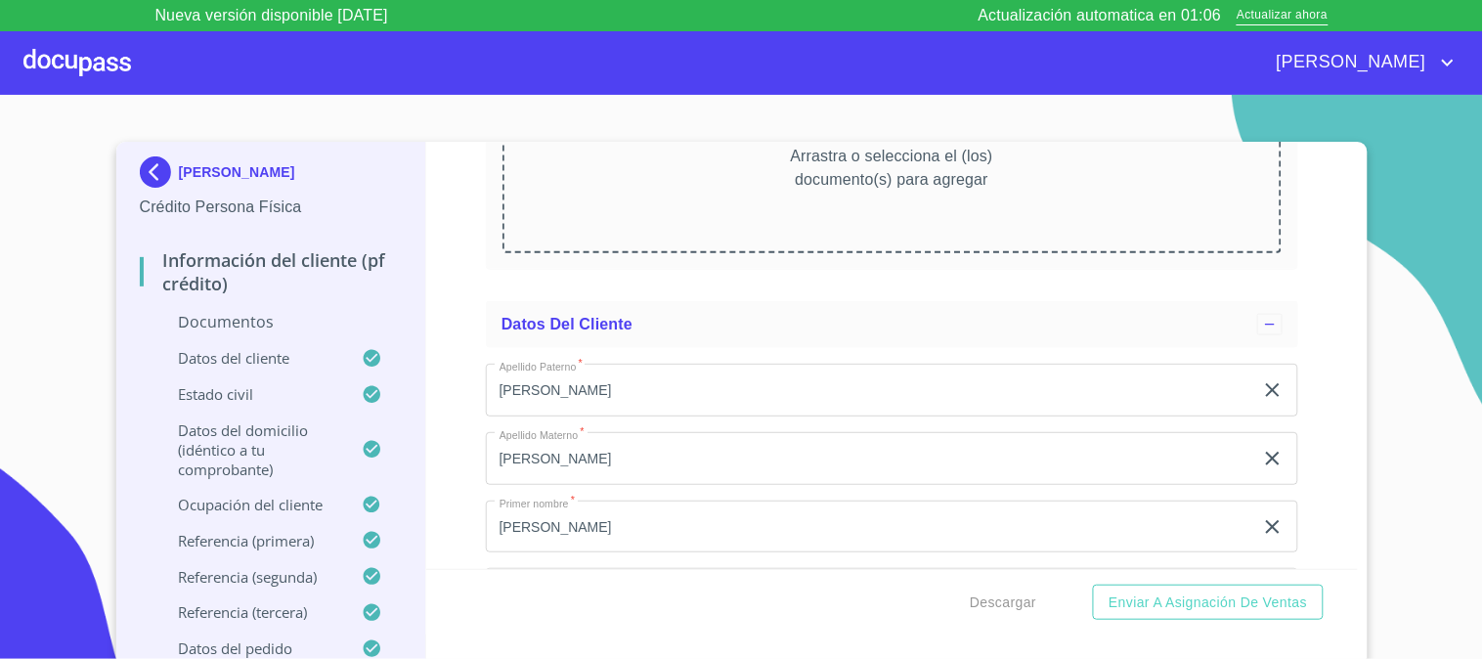
scroll to position [4490, 0]
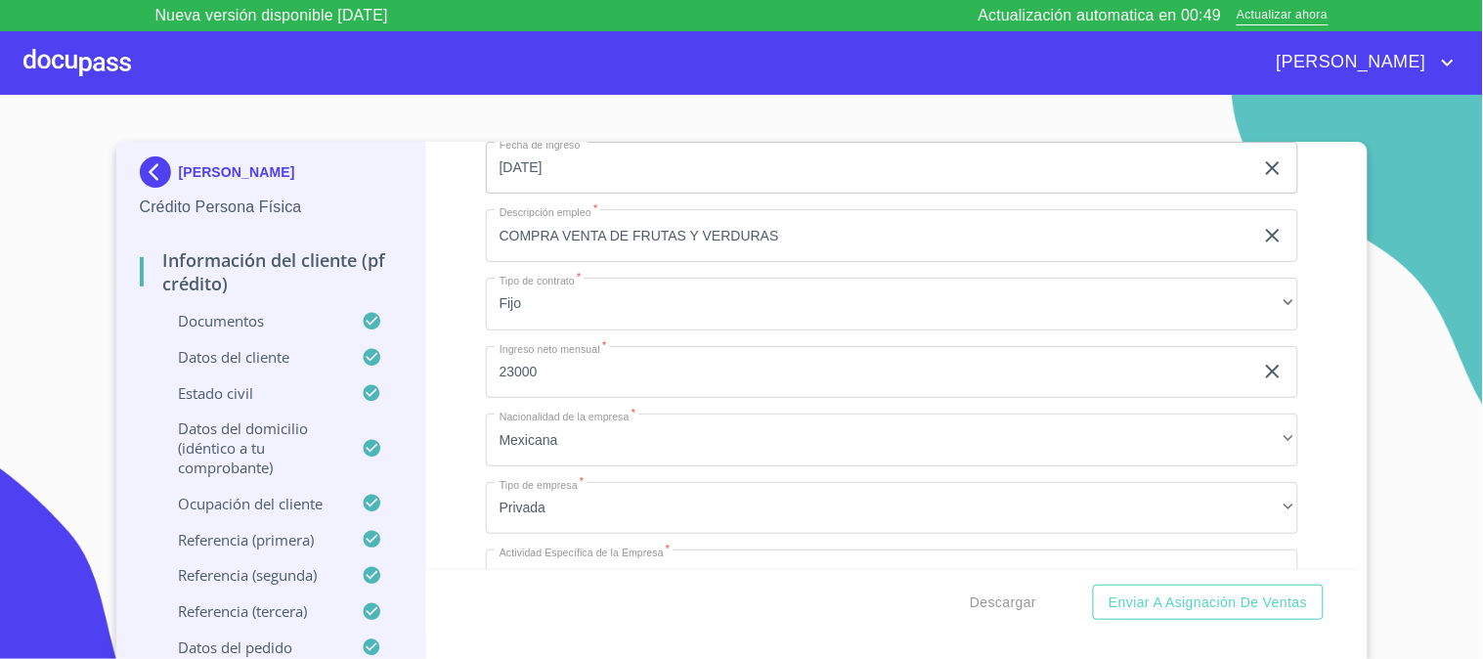
scroll to position [7423, 0]
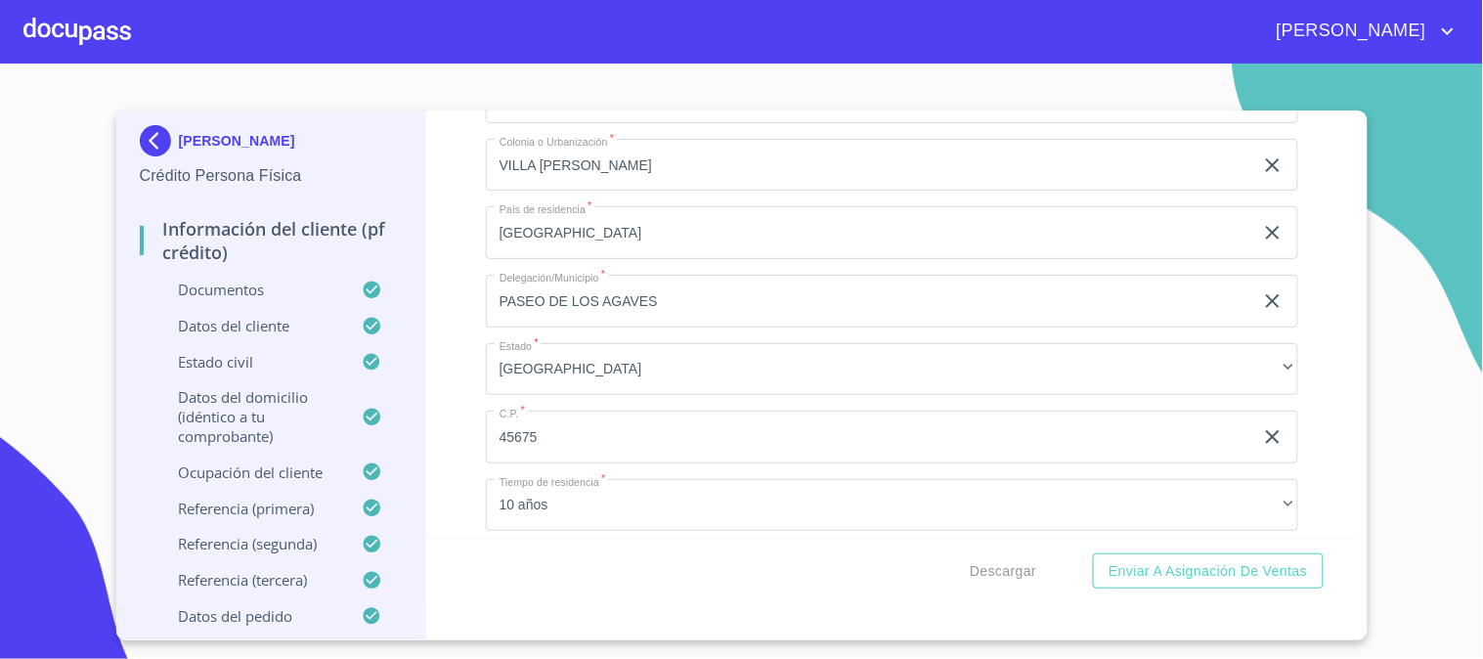
scroll to position [6843, 0]
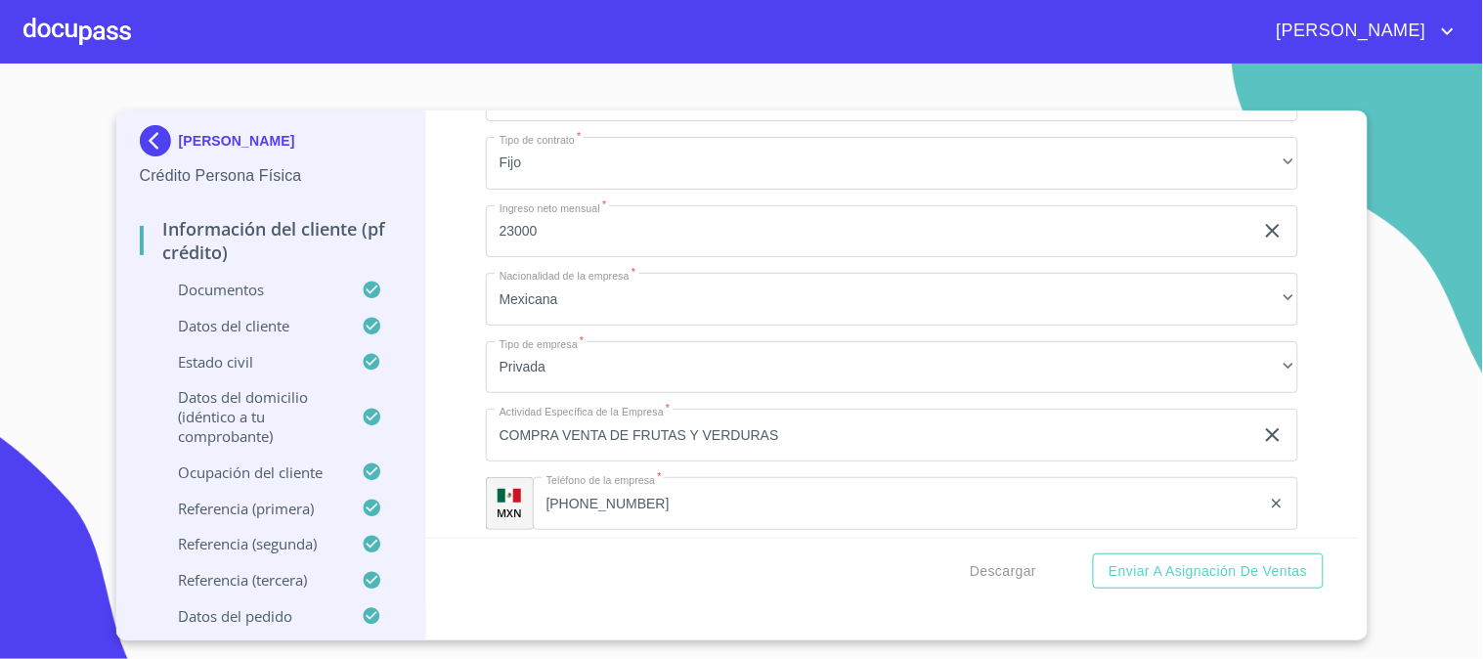
scroll to position [7603, 0]
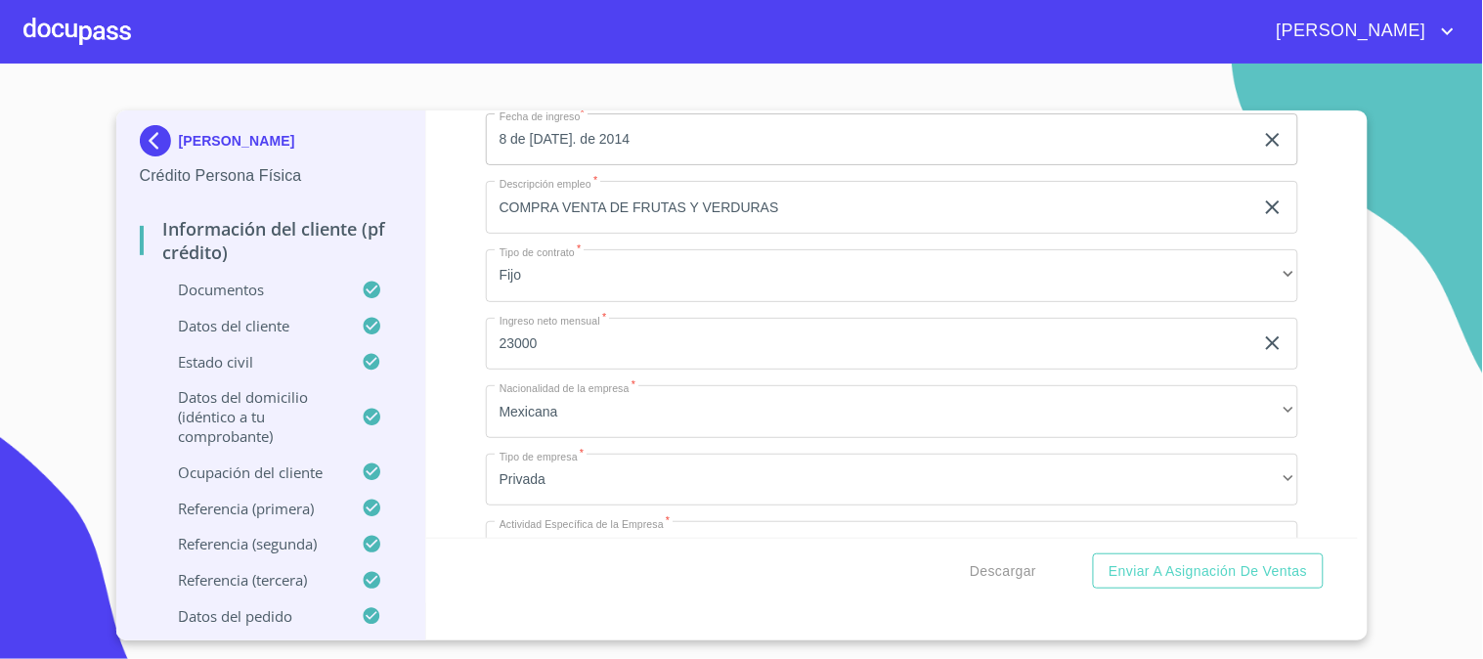
scroll to position [7060, 0]
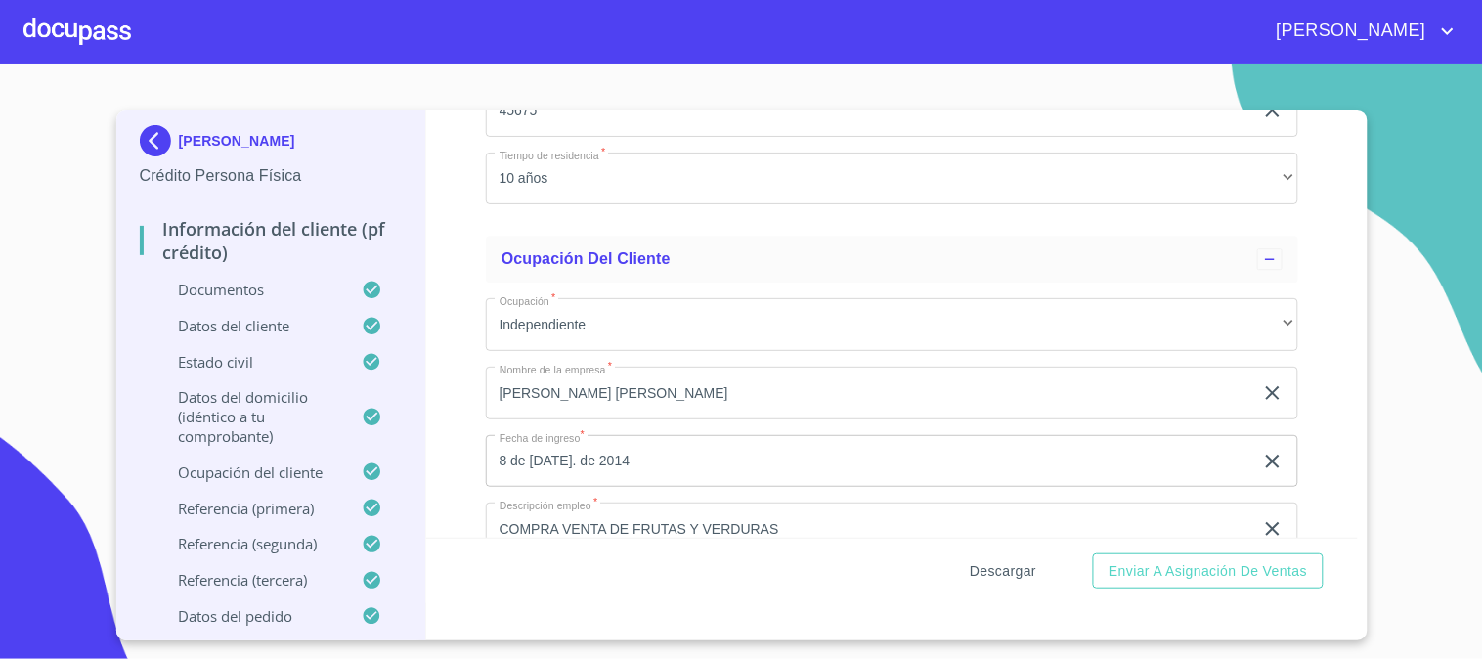
type input "AV CHARRERIA Y AV JALISCO"
click at [998, 565] on span "Descargar" at bounding box center [1003, 571] width 66 height 24
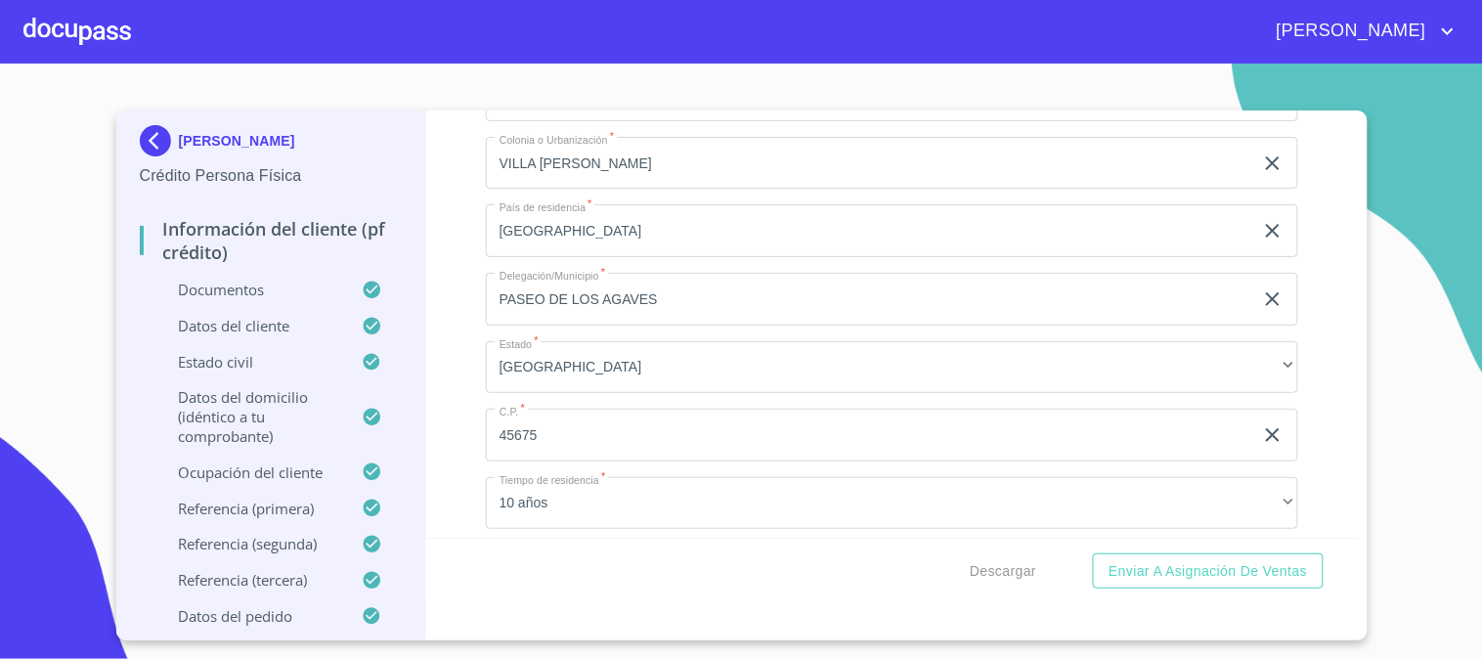
scroll to position [6734, 0]
type input "2414076406"
click at [474, 422] on div "Información del cliente (PF crédito) Documentos Documento de identificación.   …" at bounding box center [892, 323] width 932 height 427
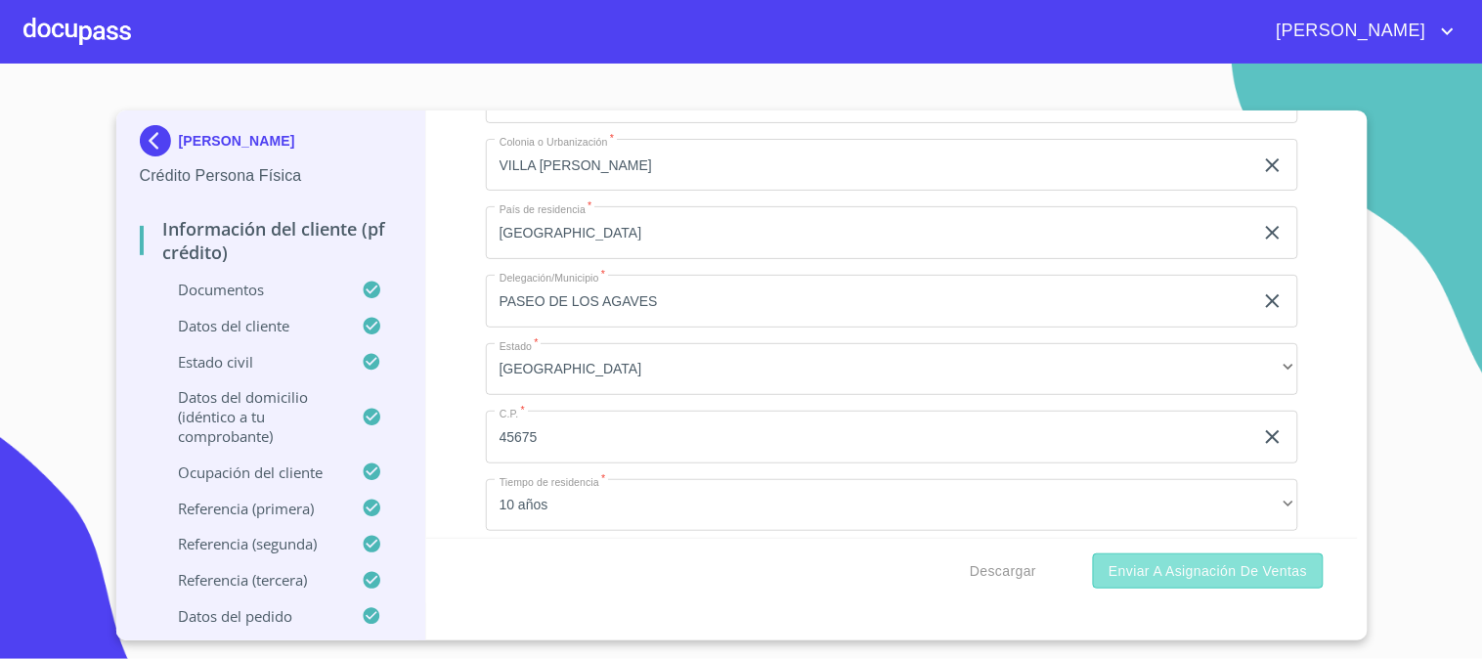
click at [1189, 568] on span "Enviar a Asignación de Ventas" at bounding box center [1208, 571] width 198 height 24
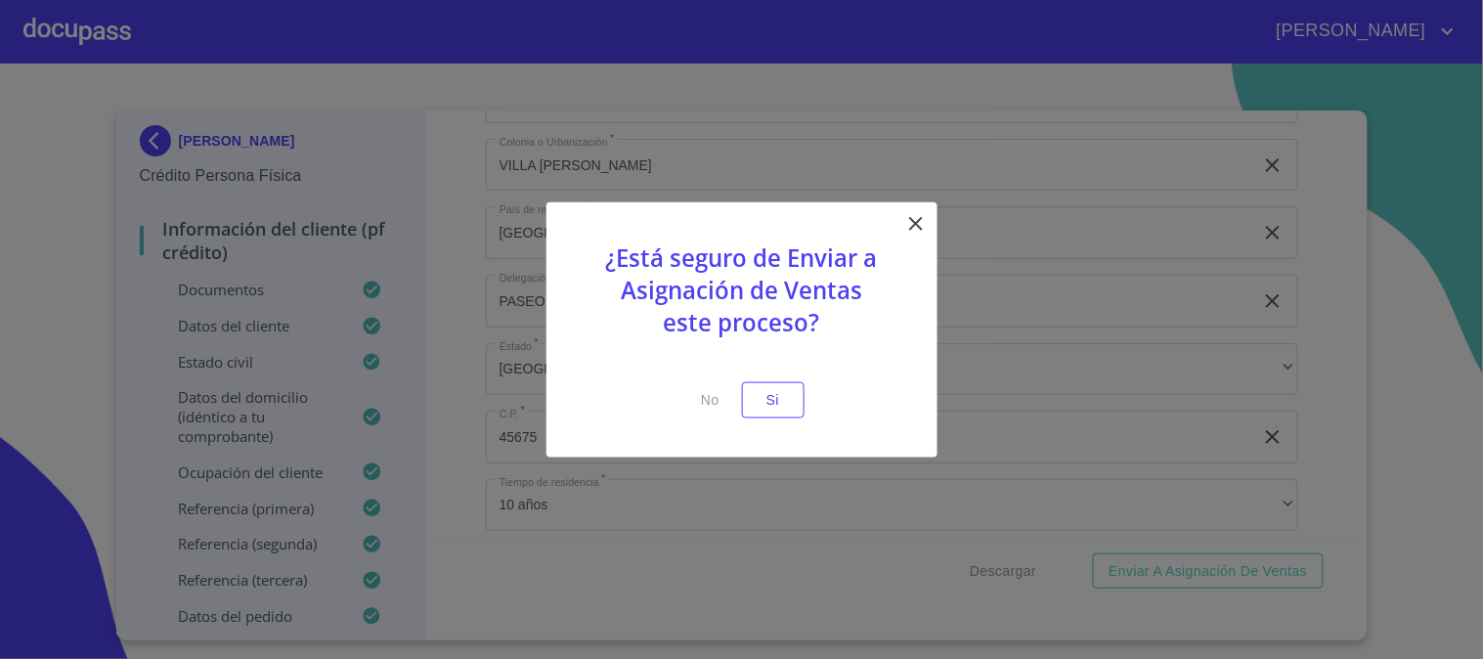
click at [907, 231] on icon at bounding box center [915, 223] width 23 height 23
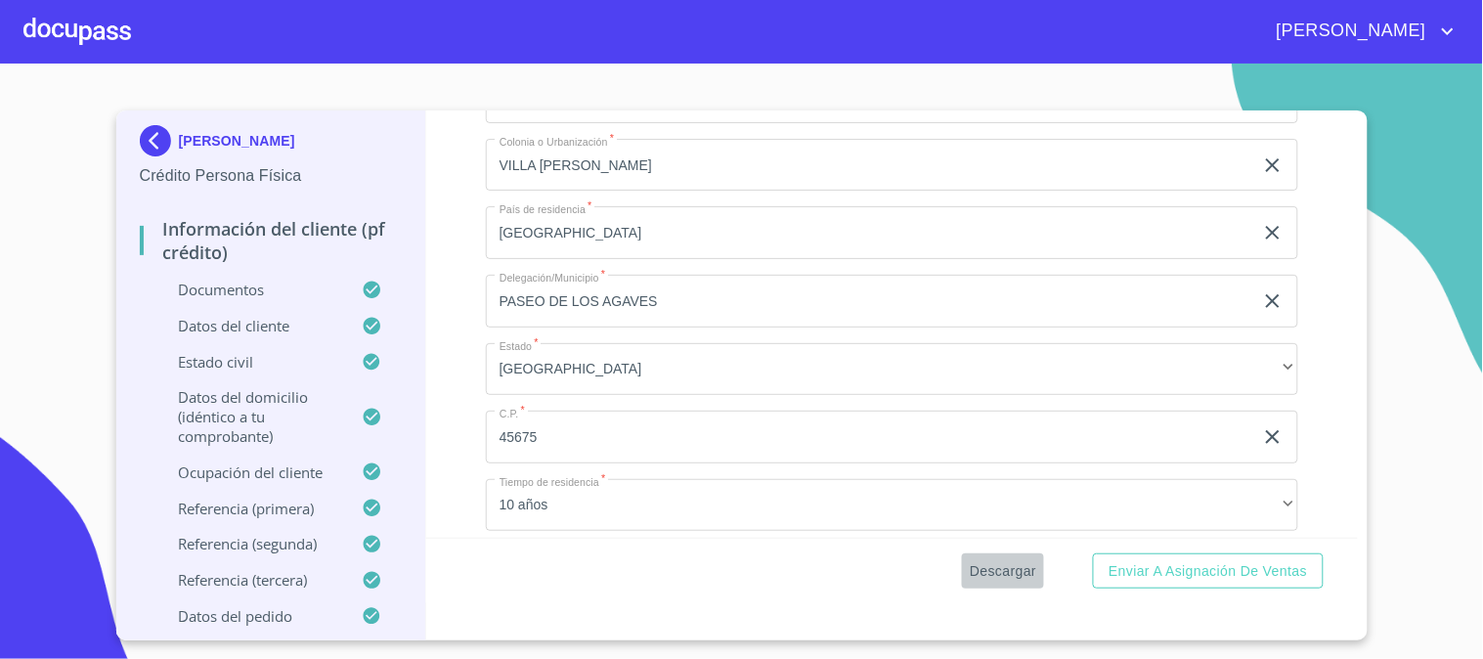
click at [998, 564] on span "Descargar" at bounding box center [1003, 571] width 66 height 24
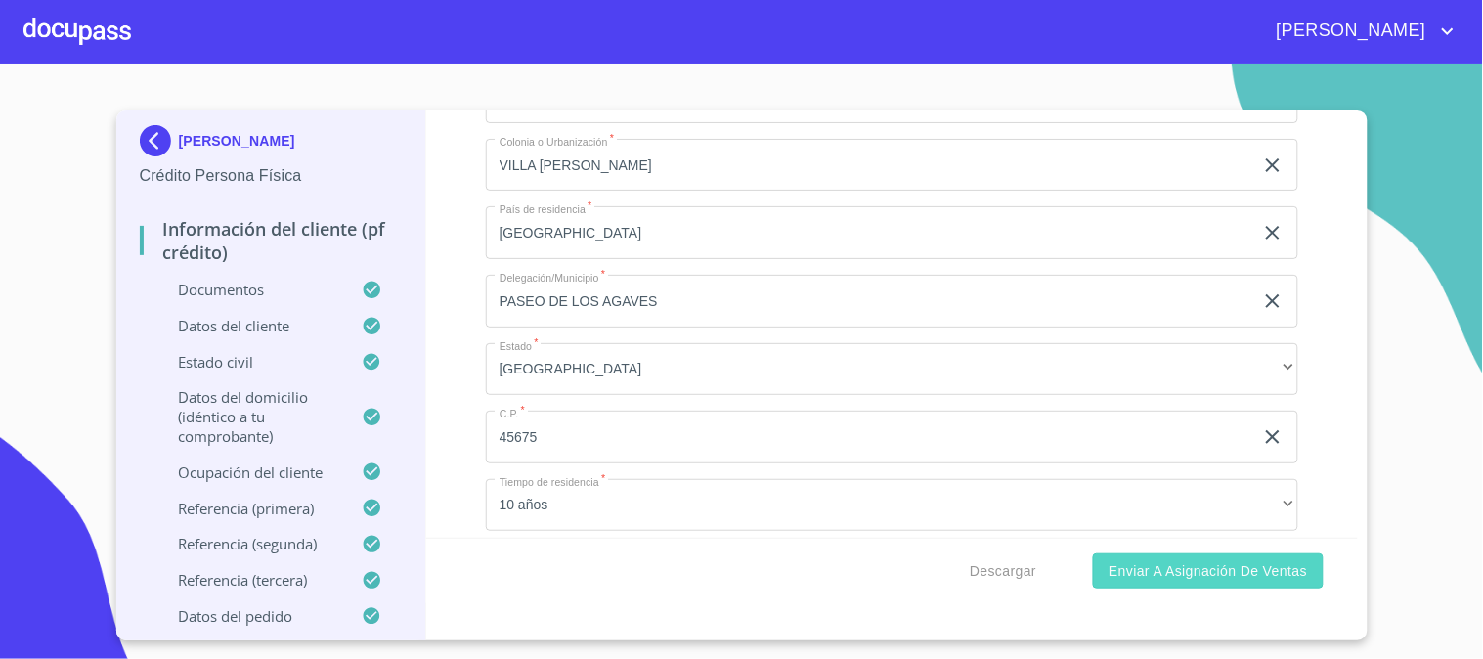
click at [1173, 573] on span "Enviar a Asignación de Ventas" at bounding box center [1208, 571] width 198 height 24
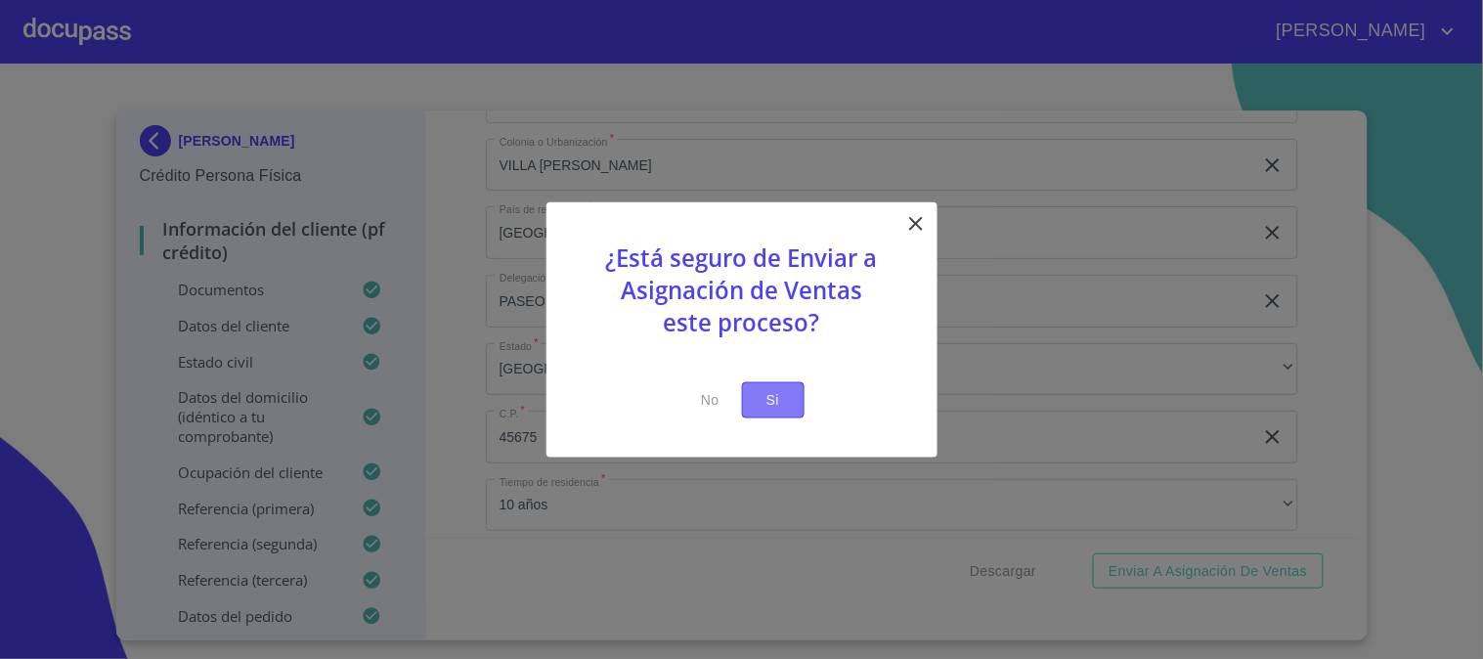
click at [755, 414] on button "Si" at bounding box center [773, 400] width 63 height 36
